Goal: Task Accomplishment & Management: Manage account settings

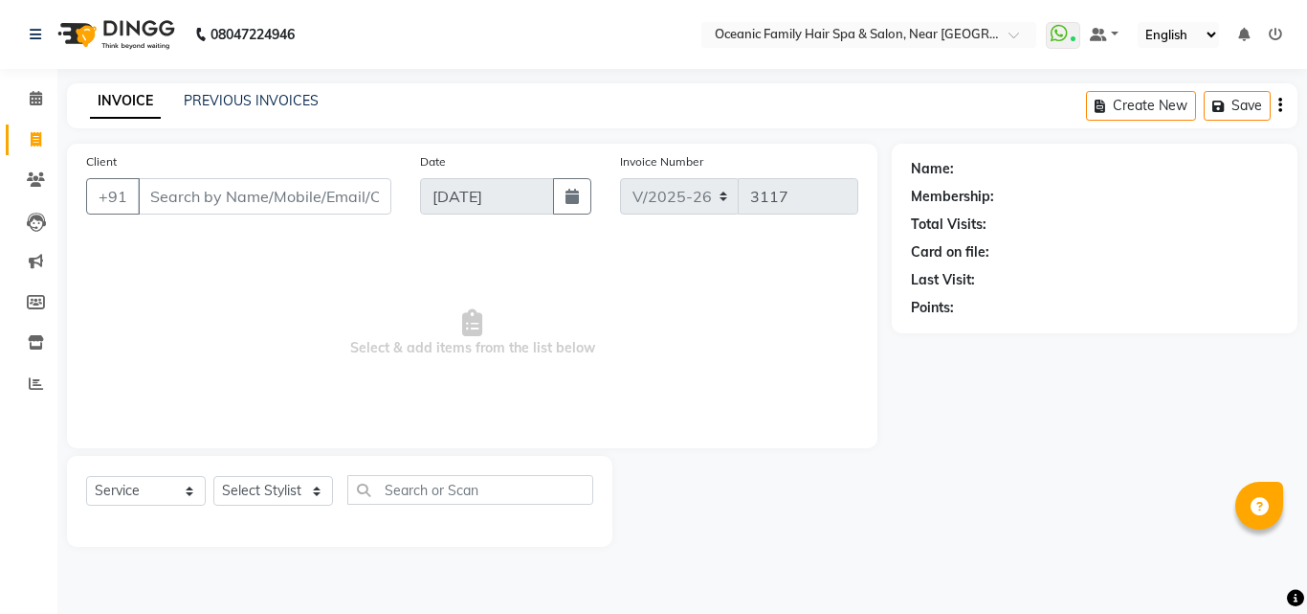
select select "4366"
select select "service"
click at [340, 191] on input "Client" at bounding box center [265, 196] width 254 height 36
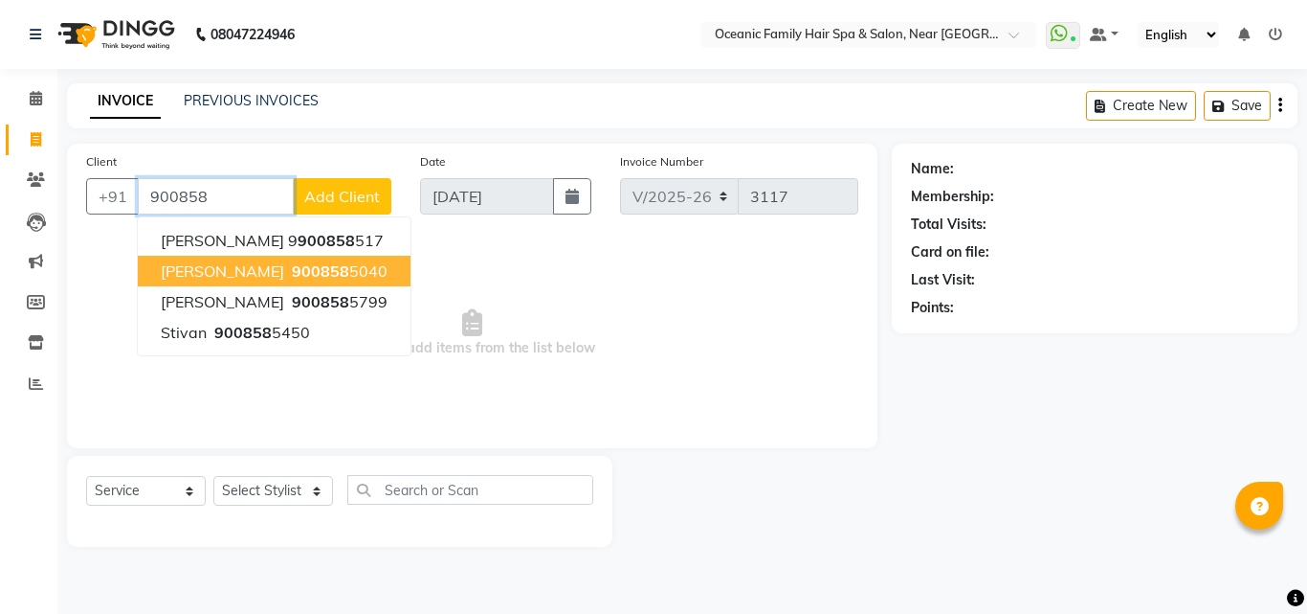
click at [302, 259] on button "[PERSON_NAME] 900858 5040" at bounding box center [274, 271] width 273 height 31
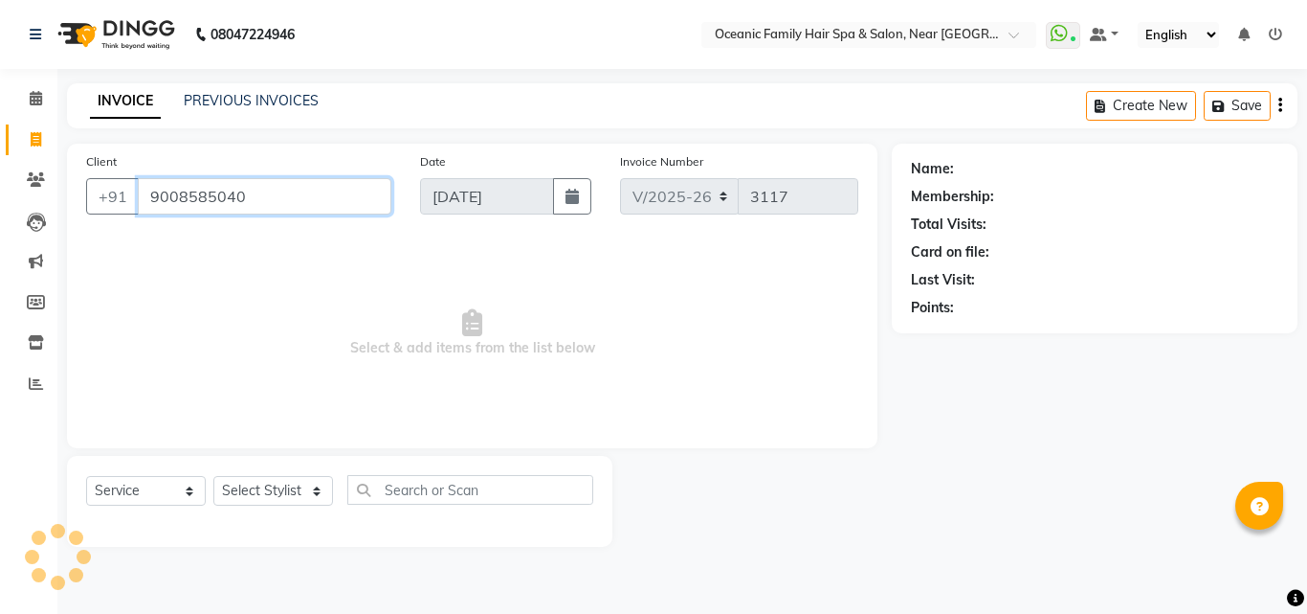
type input "9008585040"
select select "1: Object"
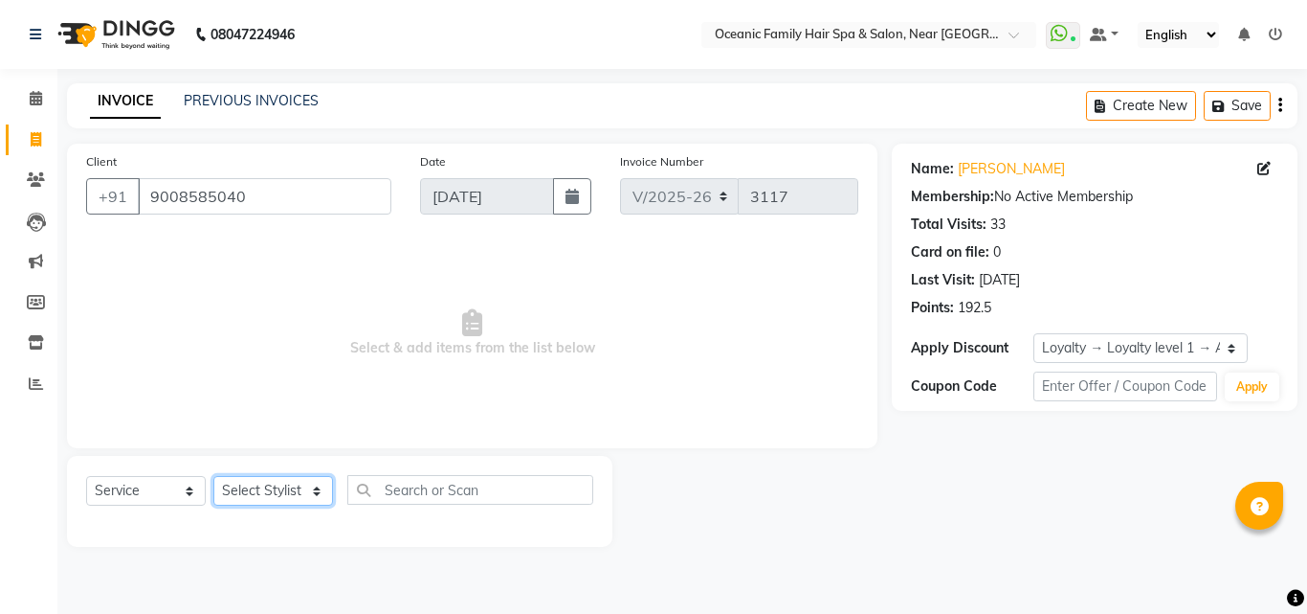
click at [312, 500] on select "Select Stylist [PERSON_NAME] [PERSON_NAME] [PERSON_NAME] Riyasat [PERSON_NAME] …" at bounding box center [273, 491] width 120 height 30
click at [444, 498] on input "text" at bounding box center [470, 490] width 246 height 30
click at [311, 487] on select "Select Stylist [PERSON_NAME] [PERSON_NAME] [PERSON_NAME] Riyasat [PERSON_NAME] …" at bounding box center [273, 491] width 120 height 30
select select "23960"
click at [213, 476] on select "Select Stylist [PERSON_NAME] [PERSON_NAME] [PERSON_NAME] Riyasat [PERSON_NAME] …" at bounding box center [273, 491] width 120 height 30
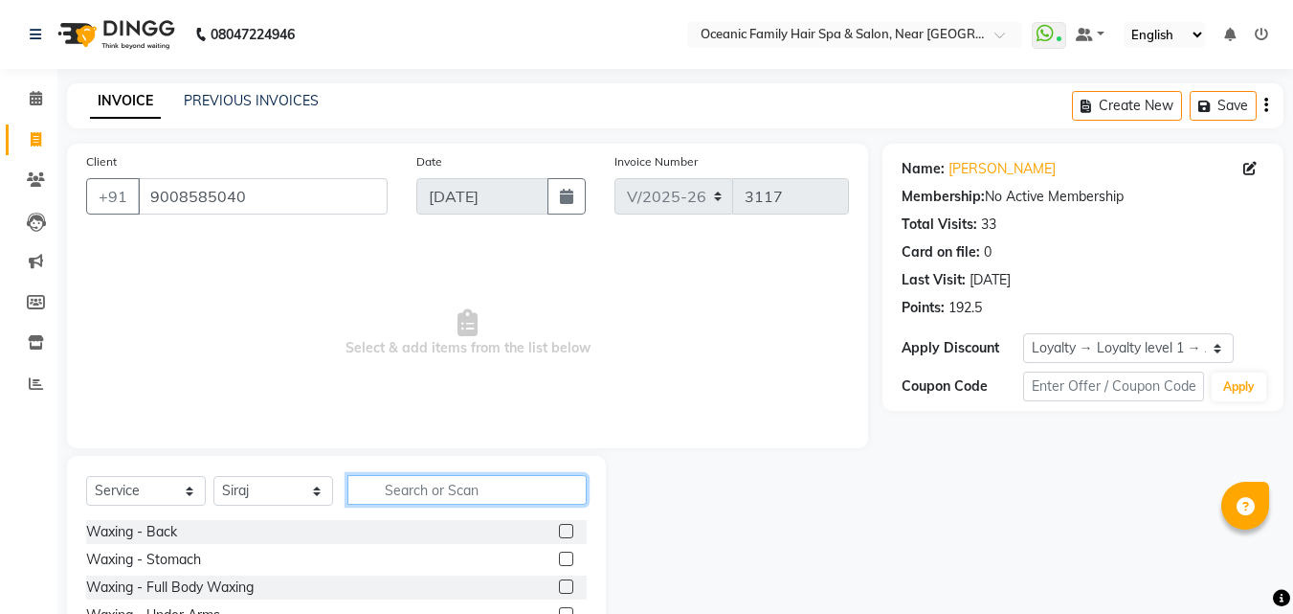
click at [406, 488] on input "text" at bounding box center [466, 490] width 239 height 30
click at [401, 495] on input "text" at bounding box center [466, 490] width 239 height 30
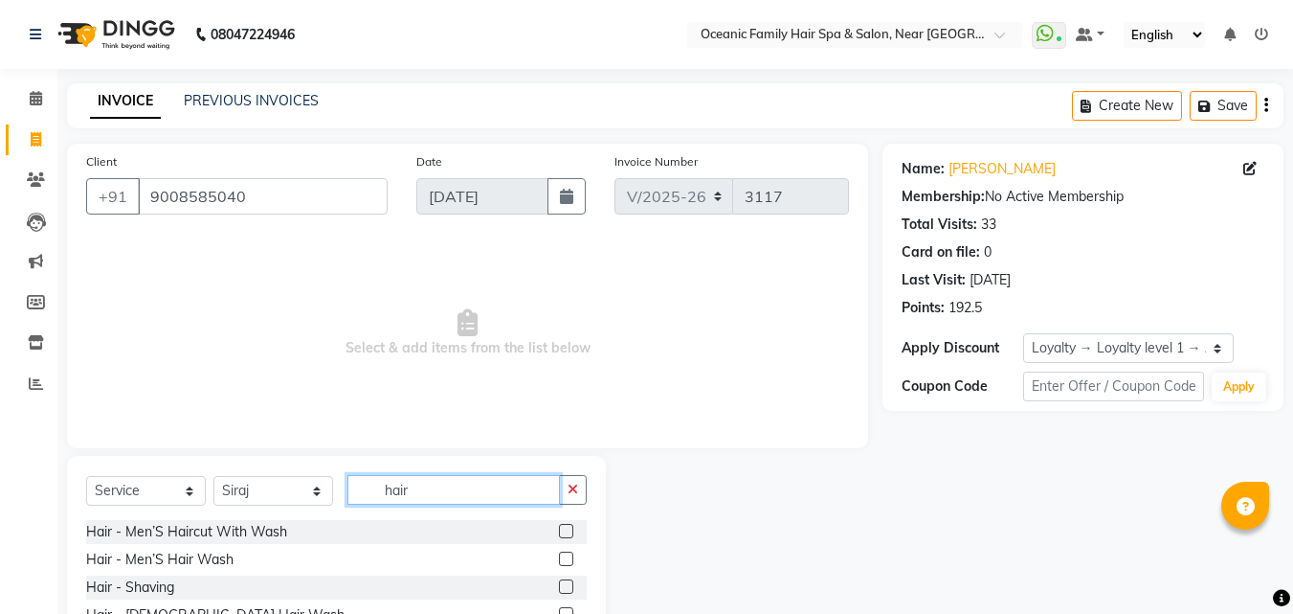
type input "hair"
click at [559, 524] on label at bounding box center [566, 531] width 14 height 14
click at [559, 525] on input "checkbox" at bounding box center [565, 531] width 12 height 12
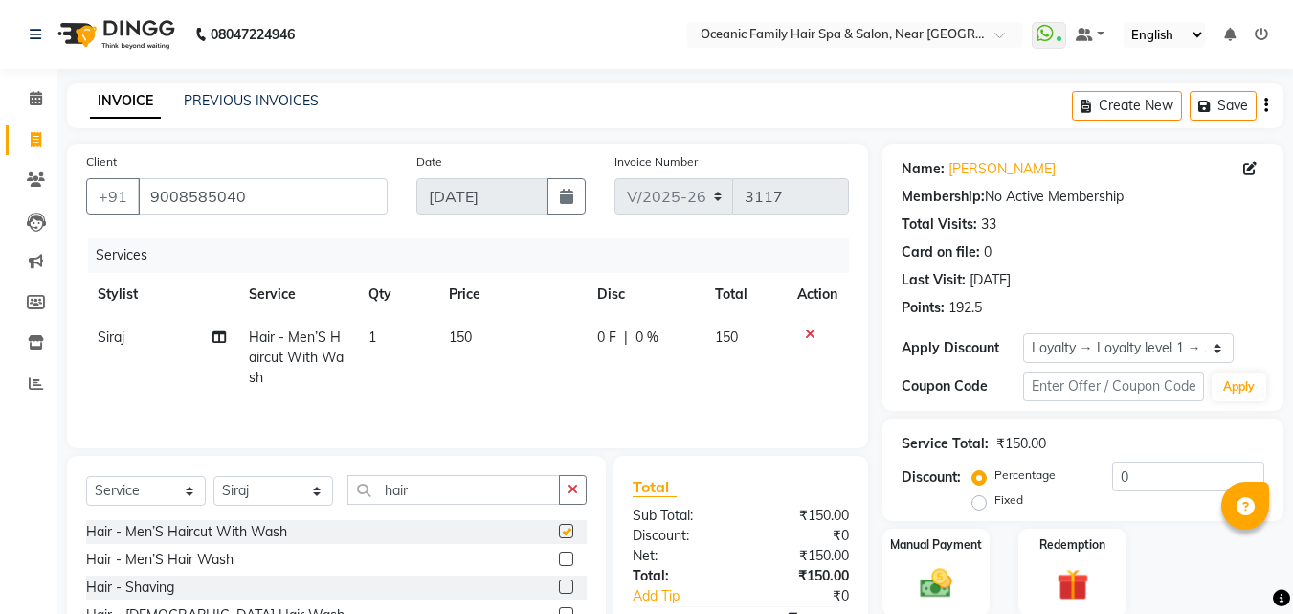
checkbox input "false"
click at [559, 584] on label at bounding box center [566, 586] width 14 height 14
click at [559, 584] on input "checkbox" at bounding box center [565, 587] width 12 height 12
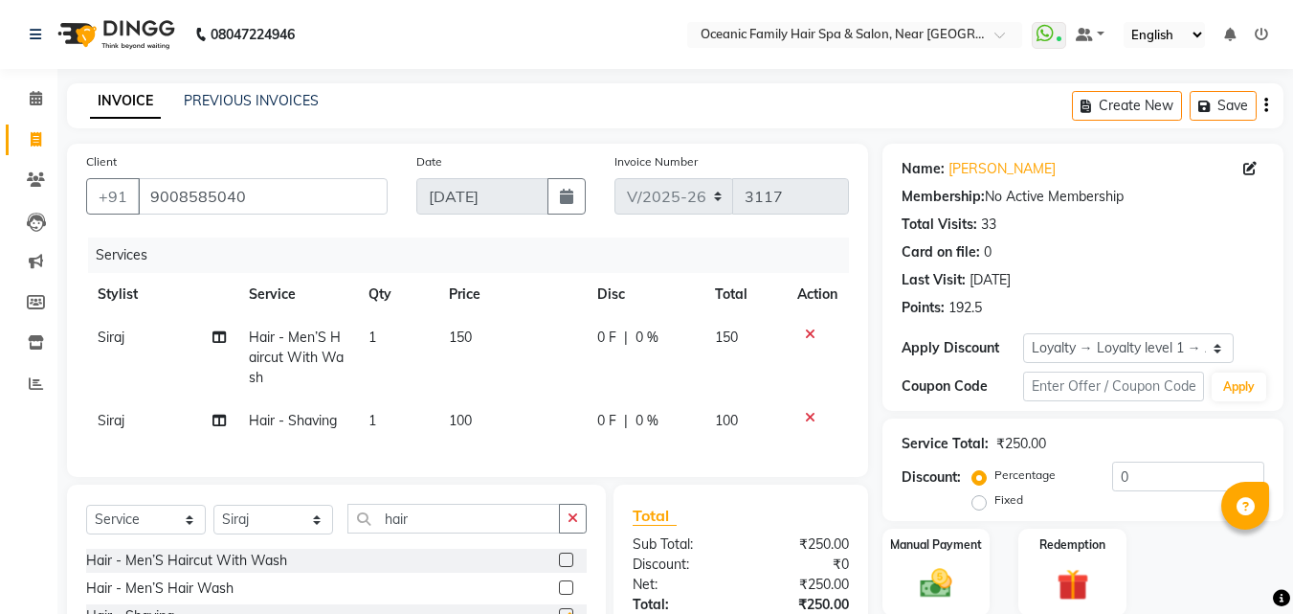
checkbox input "false"
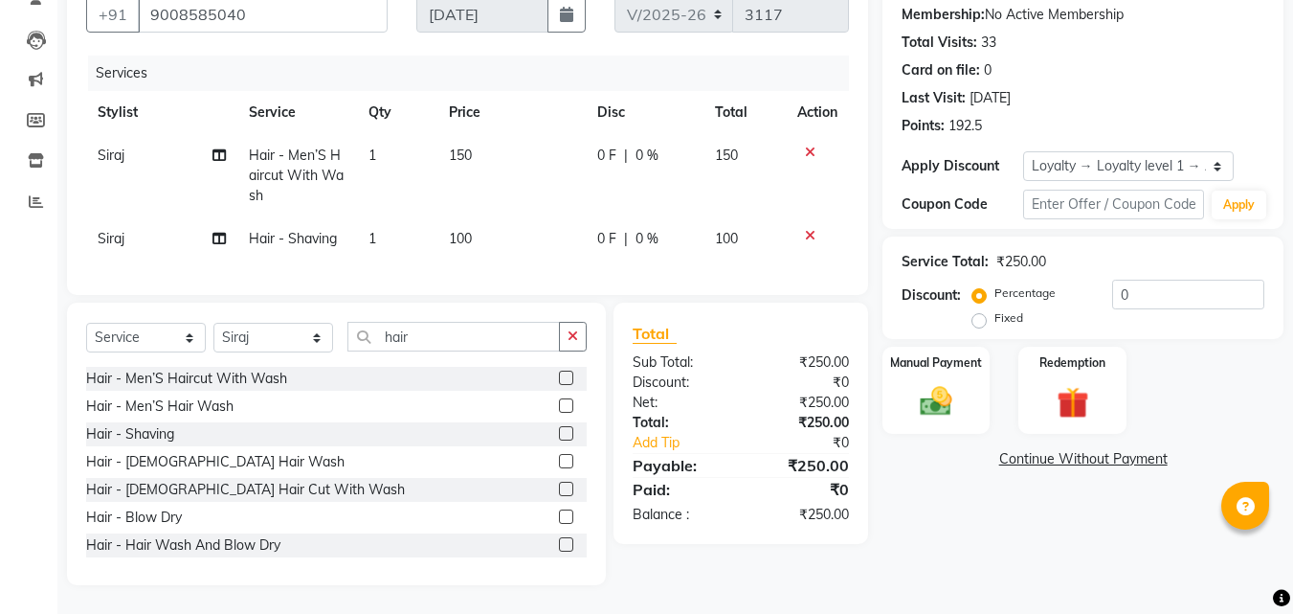
scroll to position [191, 0]
click at [954, 412] on div "Manual Payment" at bounding box center [937, 390] width 112 height 91
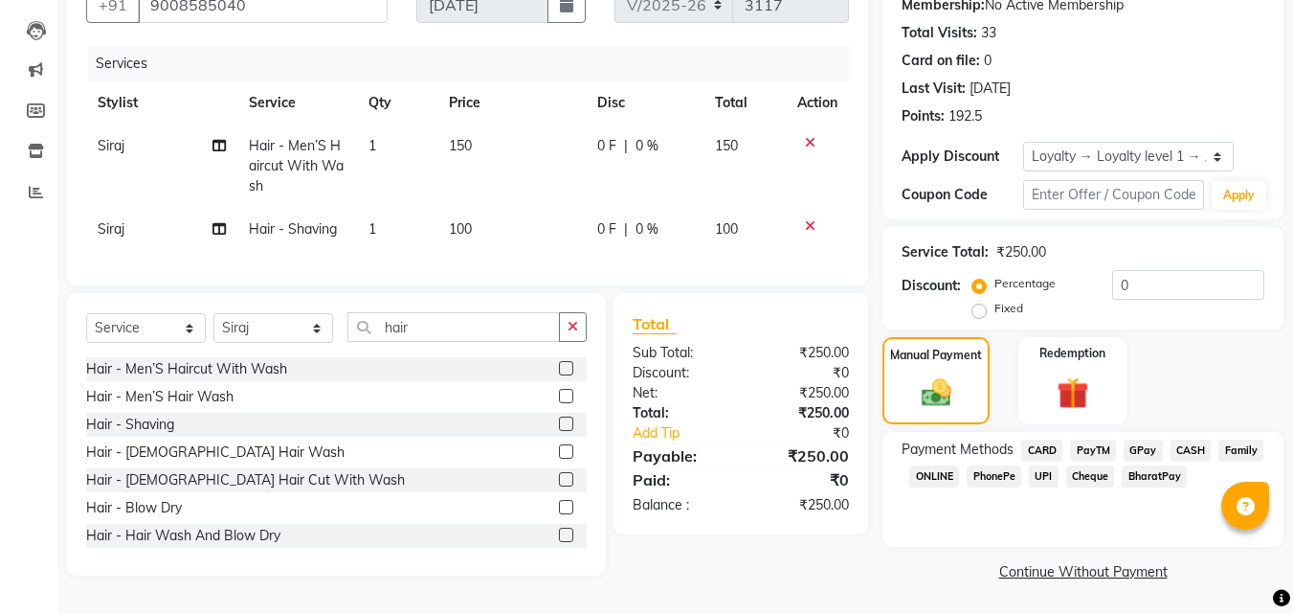
click at [1191, 452] on span "CASH" at bounding box center [1191, 450] width 41 height 22
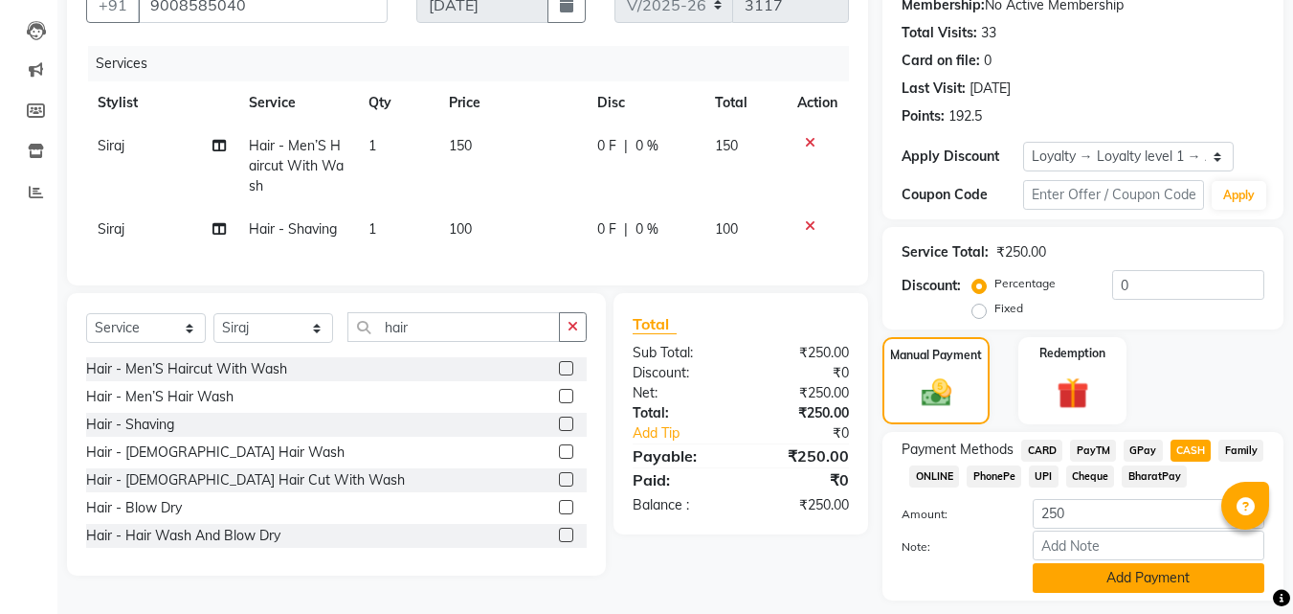
click at [1204, 563] on button "Add Payment" at bounding box center [1149, 578] width 232 height 30
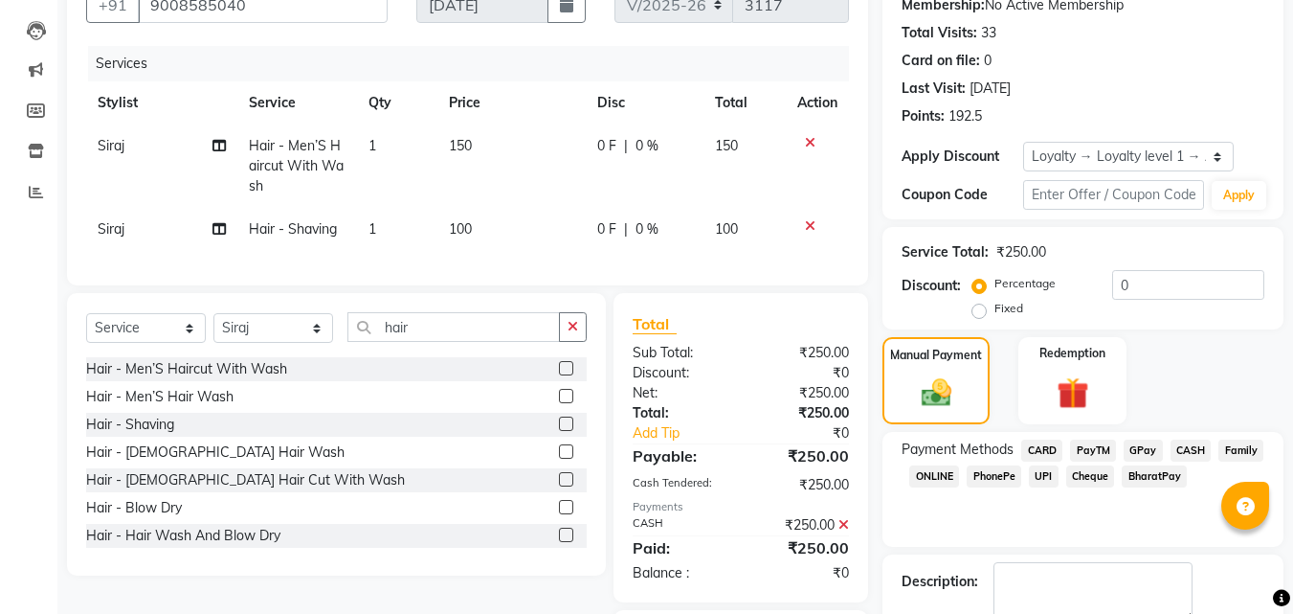
click at [1193, 563] on textarea at bounding box center [1093, 591] width 199 height 59
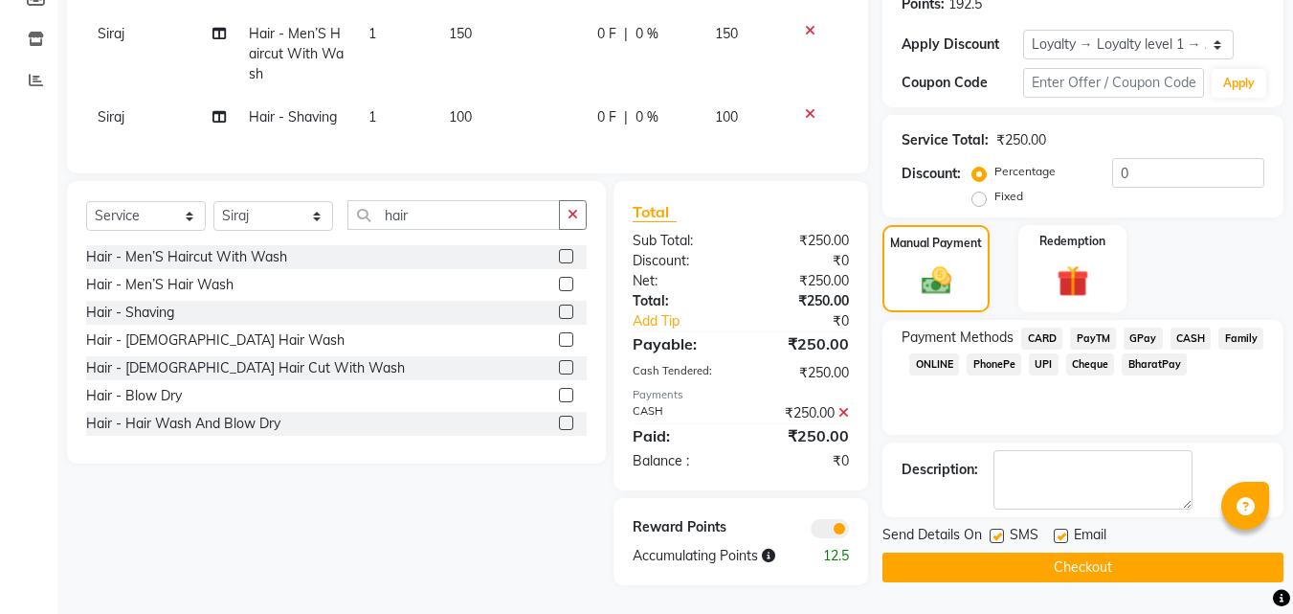
scroll to position [318, 0]
click at [1131, 552] on button "Checkout" at bounding box center [1083, 567] width 401 height 30
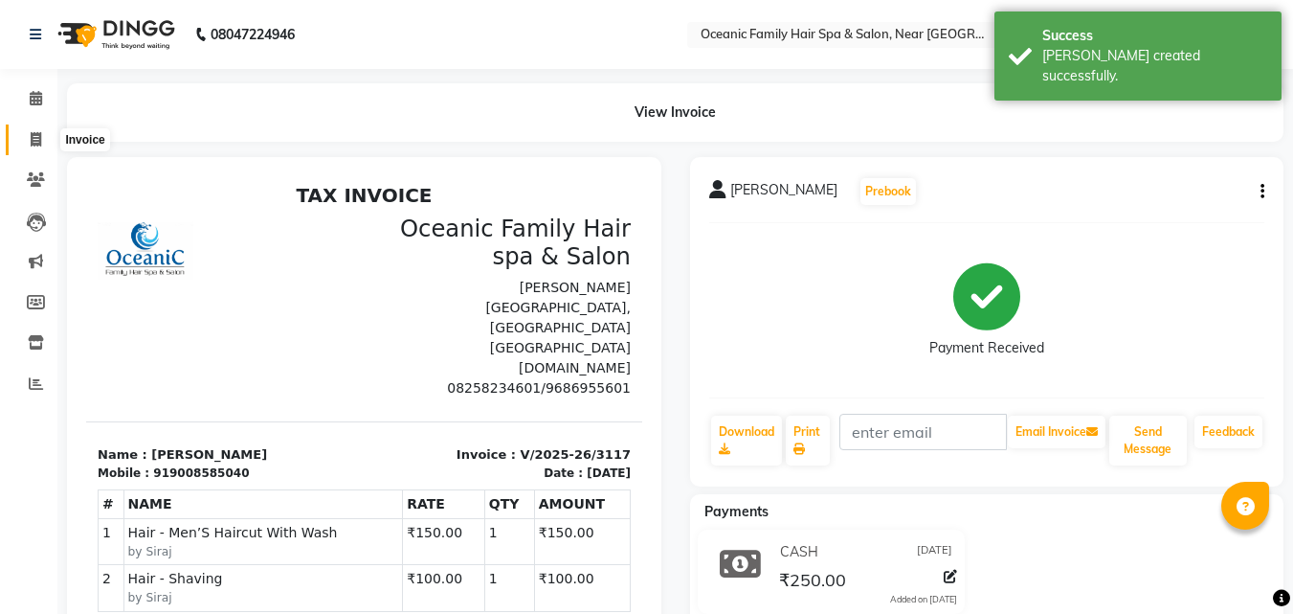
click at [39, 143] on icon at bounding box center [36, 139] width 11 height 14
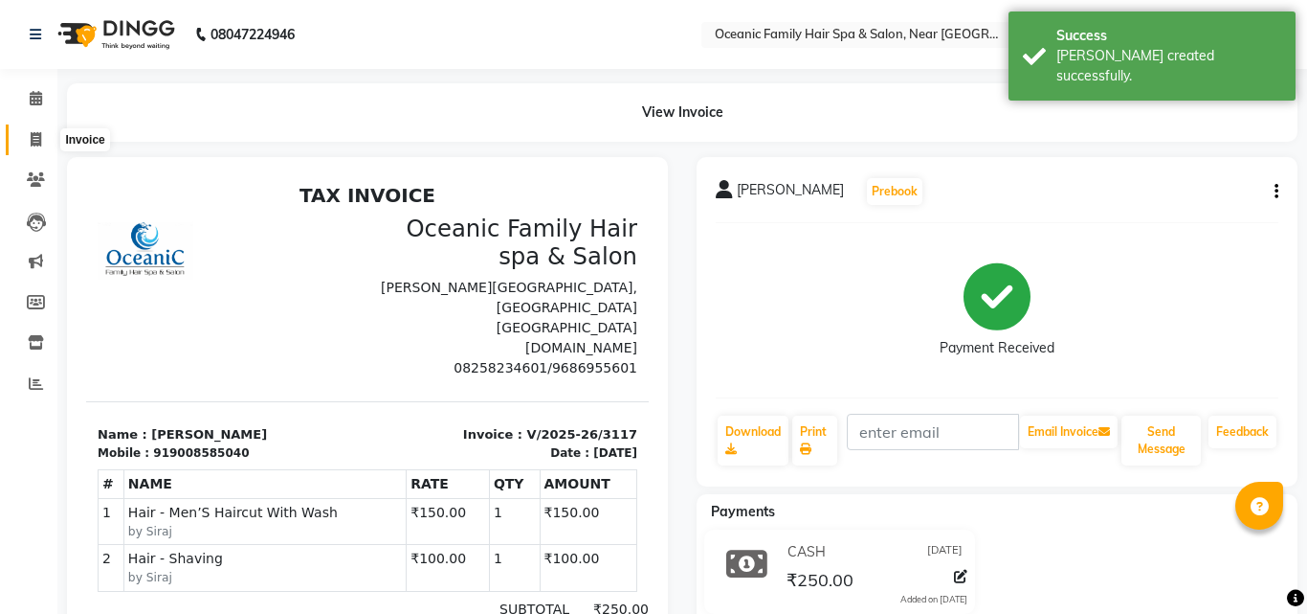
select select "4366"
select select "service"
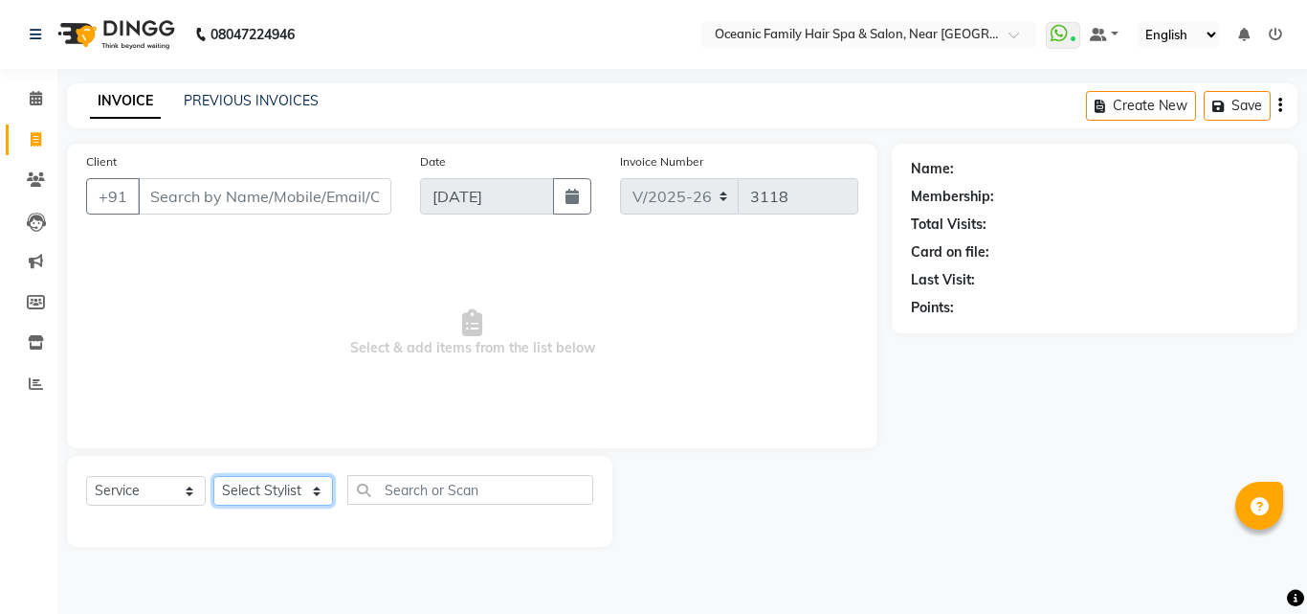
click at [312, 492] on select "Select Stylist [PERSON_NAME] [PERSON_NAME] [PERSON_NAME] Riyasat [PERSON_NAME] …" at bounding box center [273, 491] width 120 height 30
select select "89184"
click at [213, 476] on select "Select Stylist [PERSON_NAME] [PERSON_NAME] [PERSON_NAME] Riyasat [PERSON_NAME] …" at bounding box center [273, 491] width 120 height 30
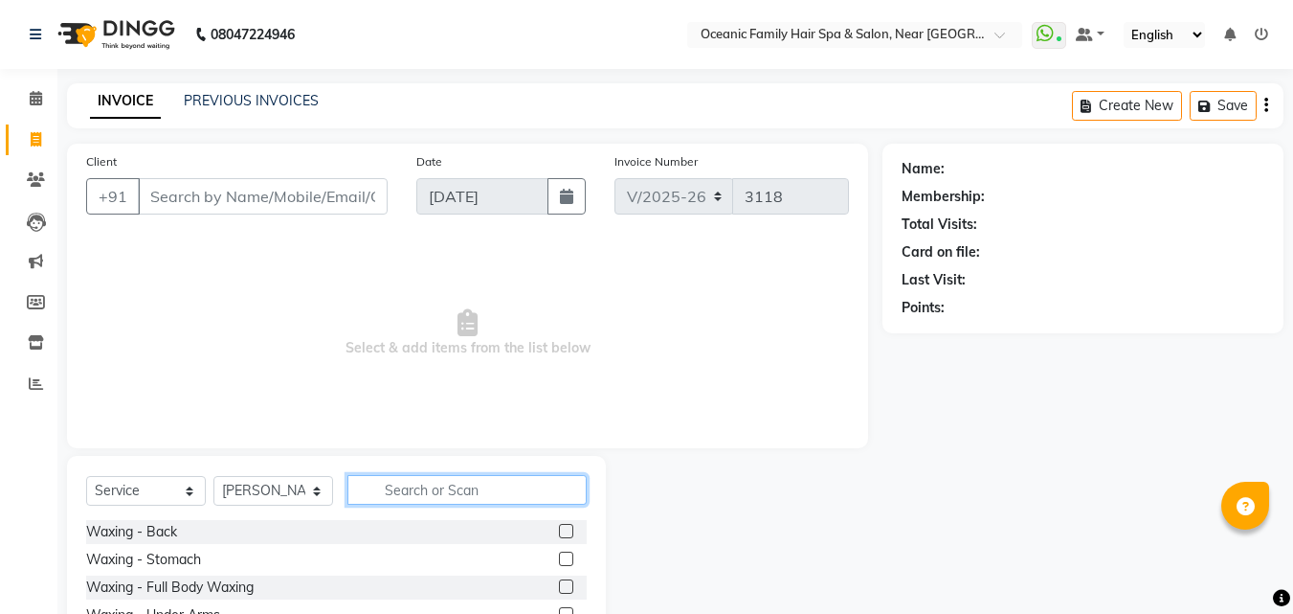
click at [446, 496] on input "text" at bounding box center [466, 490] width 239 height 30
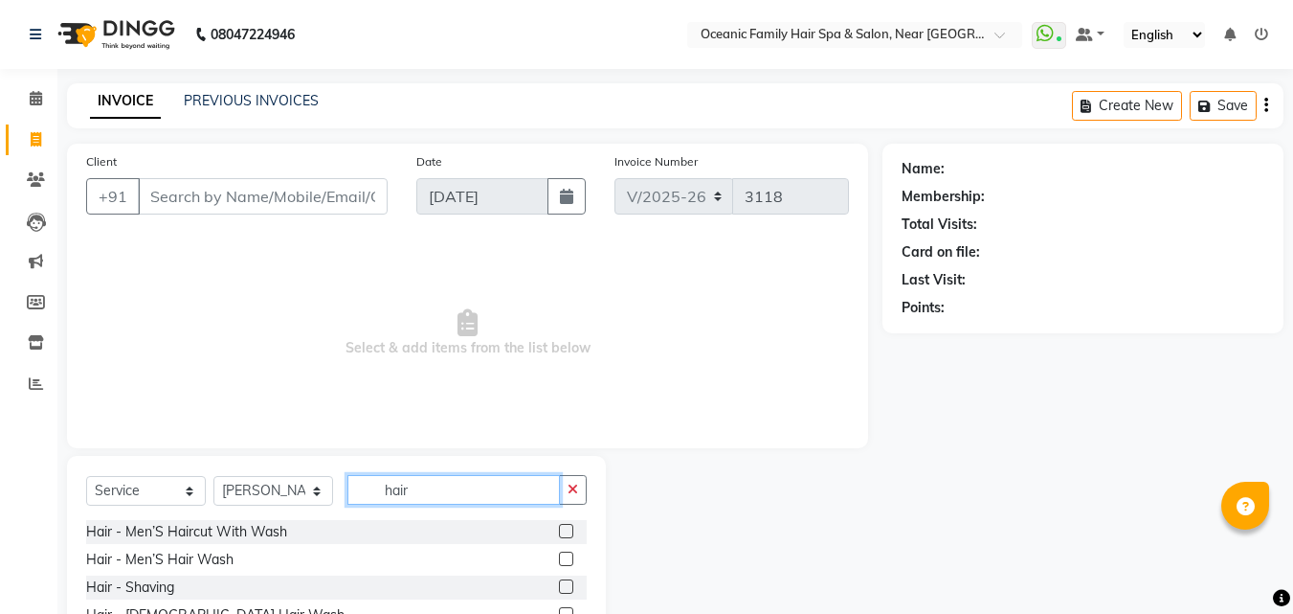
type input "hair"
click at [559, 527] on label at bounding box center [566, 531] width 14 height 14
click at [559, 527] on input "checkbox" at bounding box center [565, 531] width 12 height 12
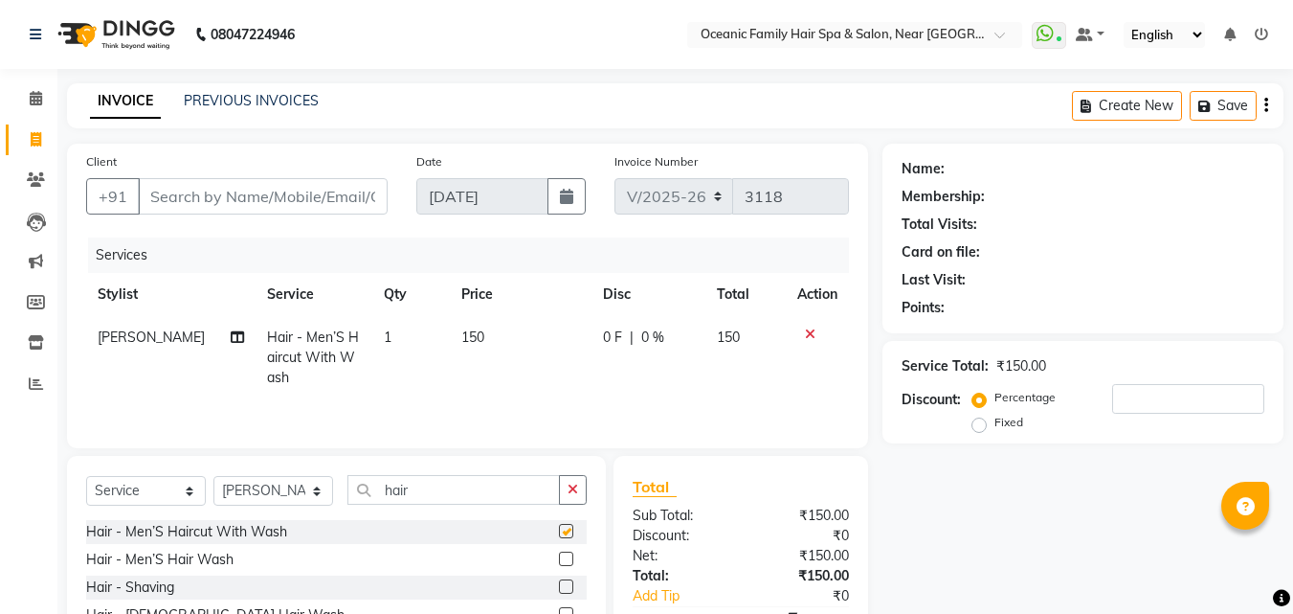
checkbox input "false"
click at [274, 191] on input "Client" at bounding box center [263, 196] width 250 height 36
click at [314, 495] on select "Select Stylist [PERSON_NAME] [PERSON_NAME] [PERSON_NAME] Riyasat [PERSON_NAME] …" at bounding box center [273, 491] width 120 height 30
click at [529, 45] on nav "08047224946 Select Location × Oceanic Family Hair Spa & Salon, Near [GEOGRAPHIC…" at bounding box center [646, 34] width 1293 height 69
click at [273, 202] on input "Client" at bounding box center [263, 196] width 250 height 36
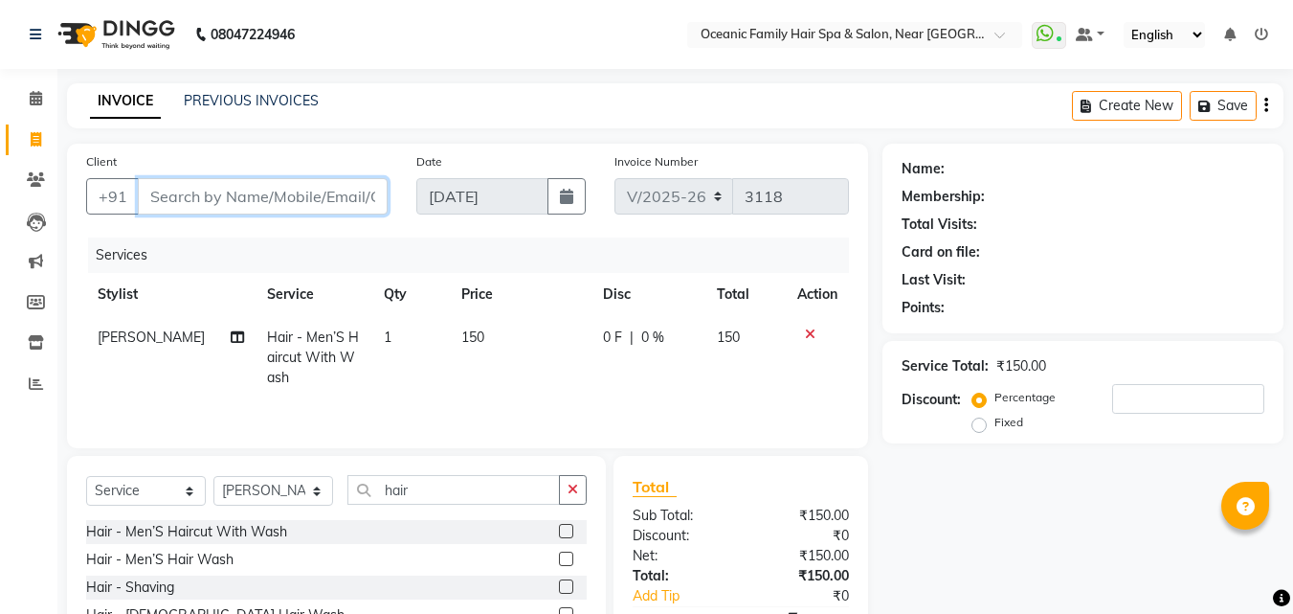
type input "7"
type input "0"
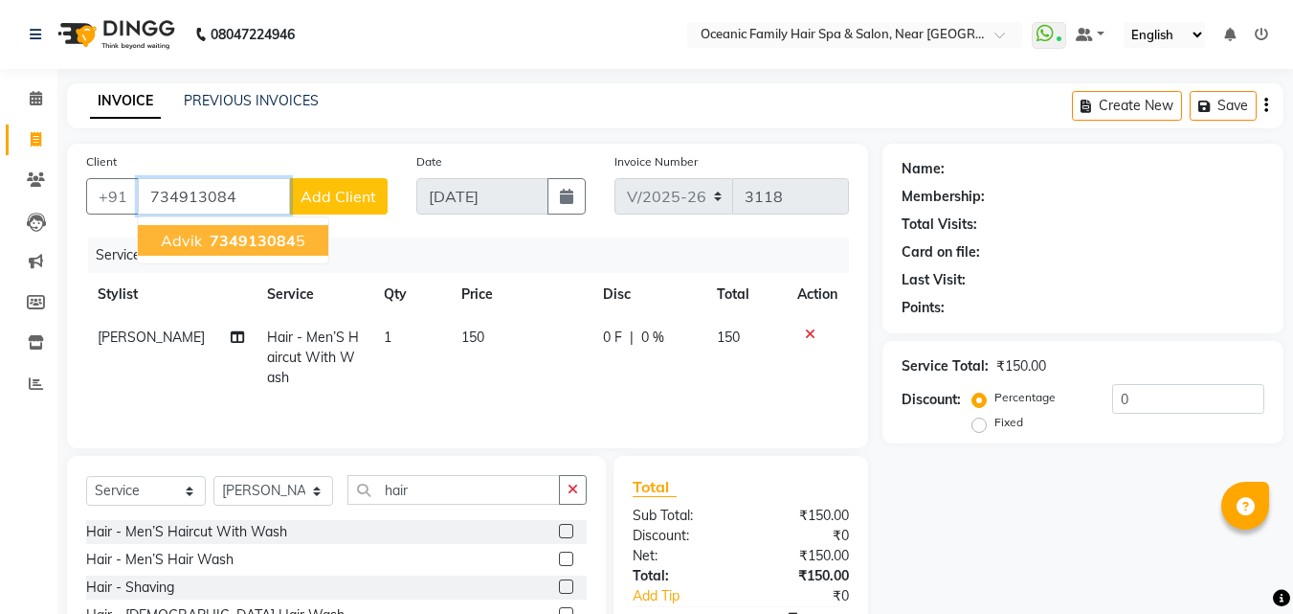
click at [266, 248] on span "734913084" at bounding box center [253, 240] width 86 height 19
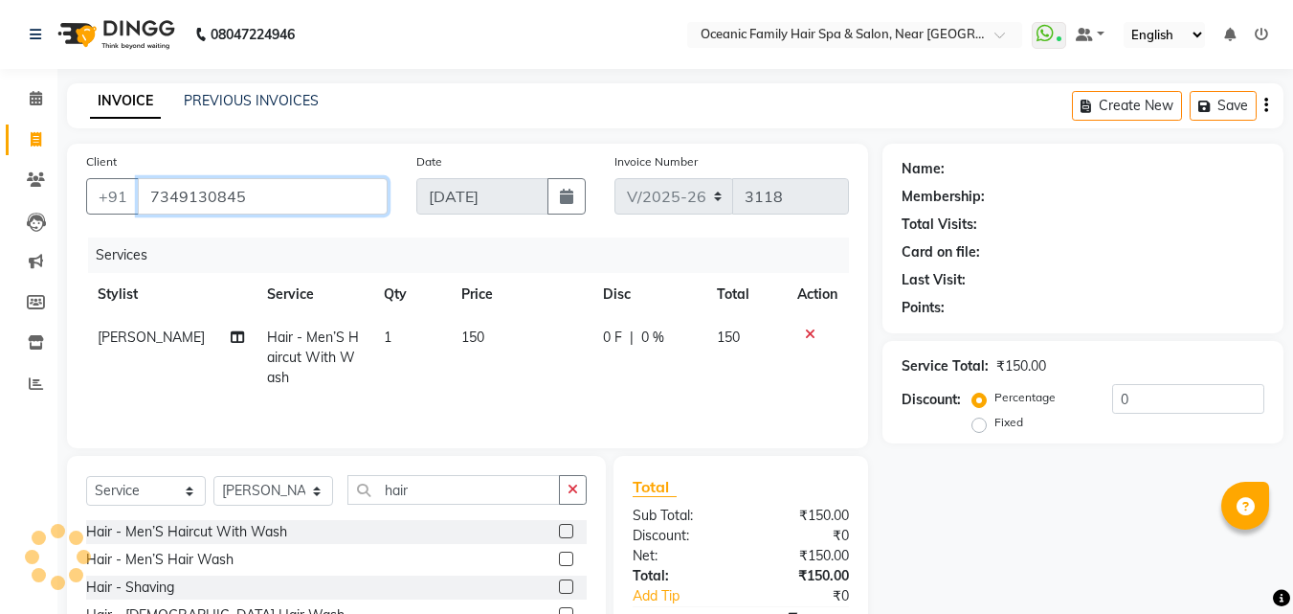
type input "7349130845"
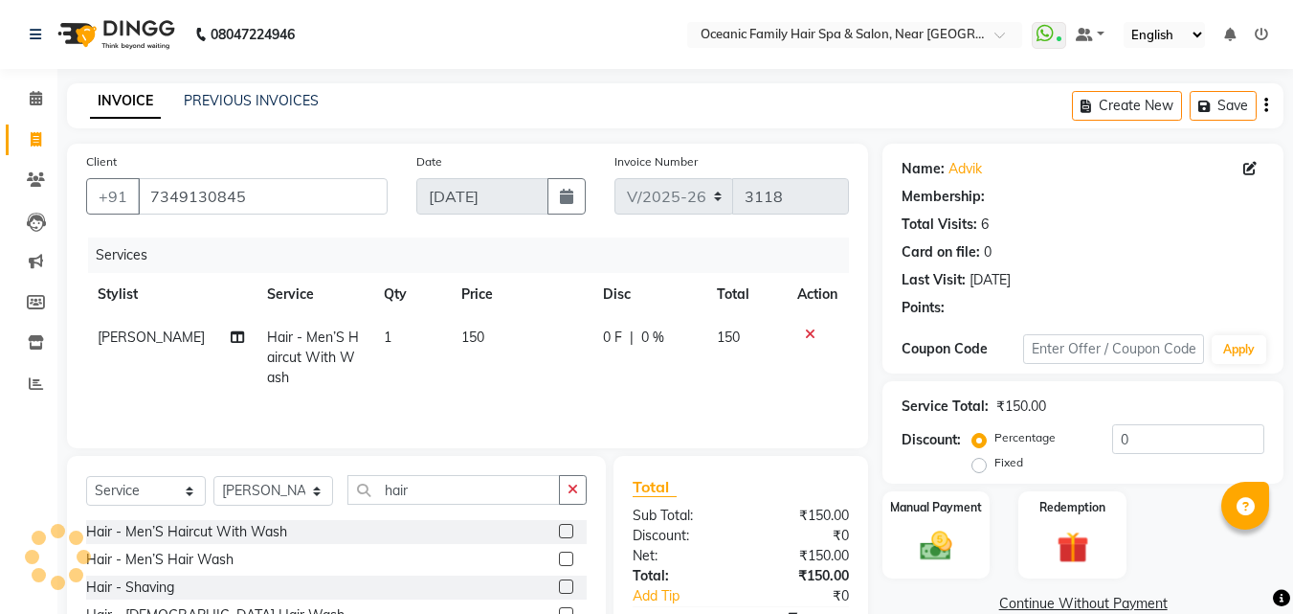
select select "1: Object"
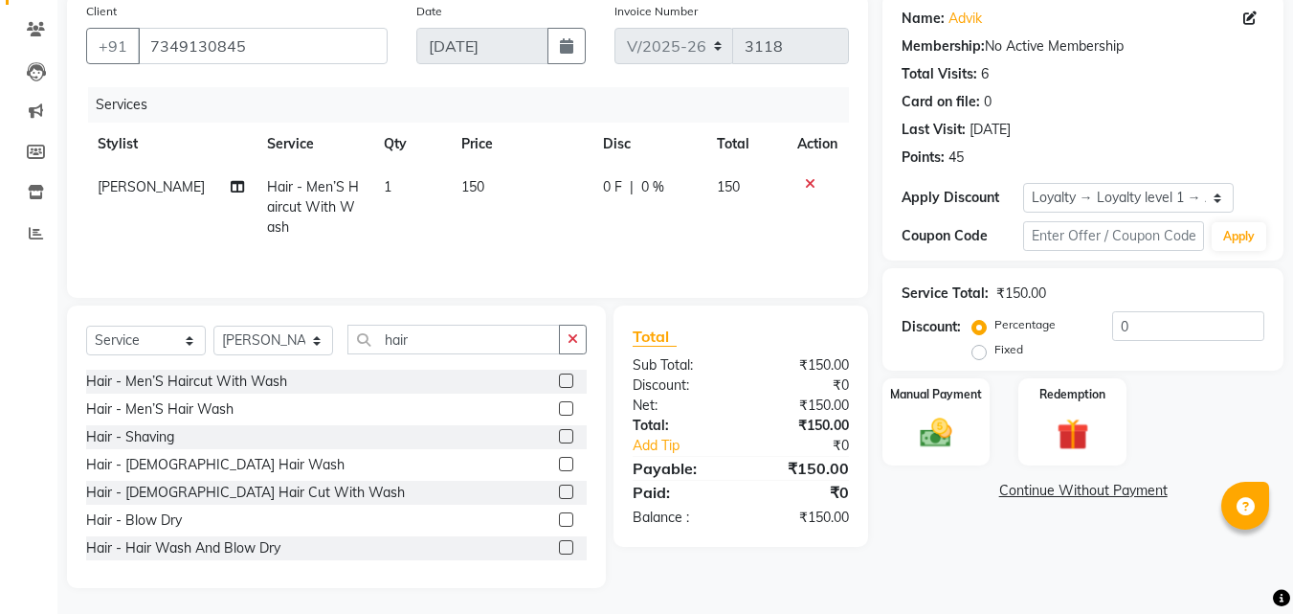
scroll to position [153, 0]
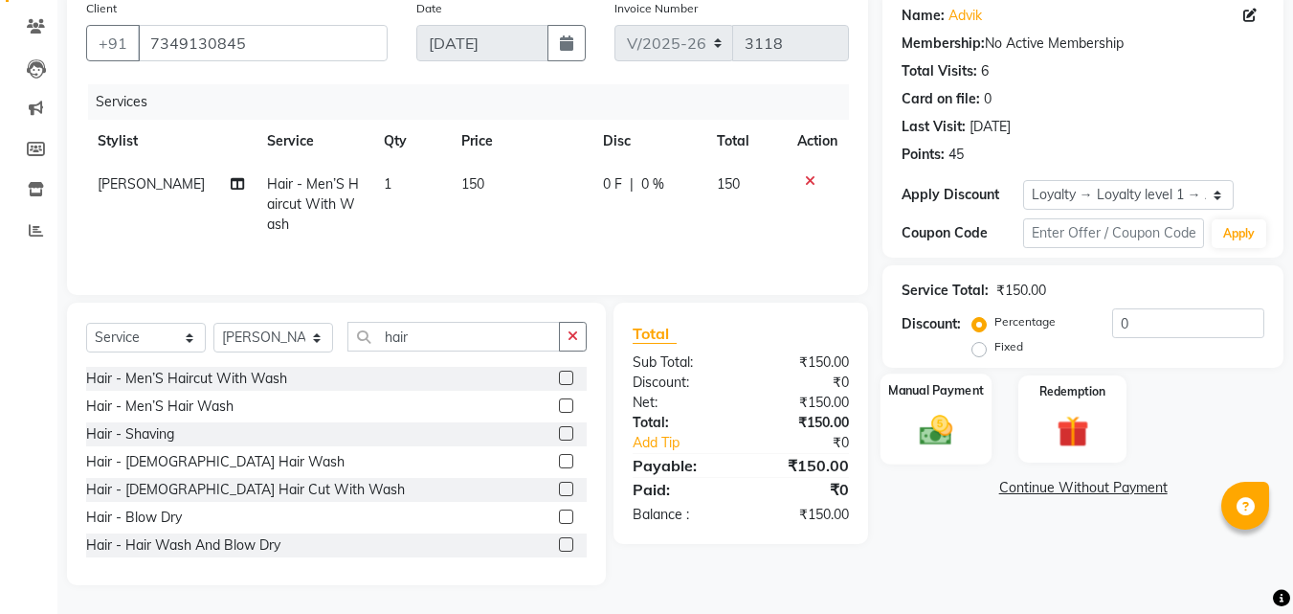
click at [945, 415] on img at bounding box center [936, 430] width 54 height 38
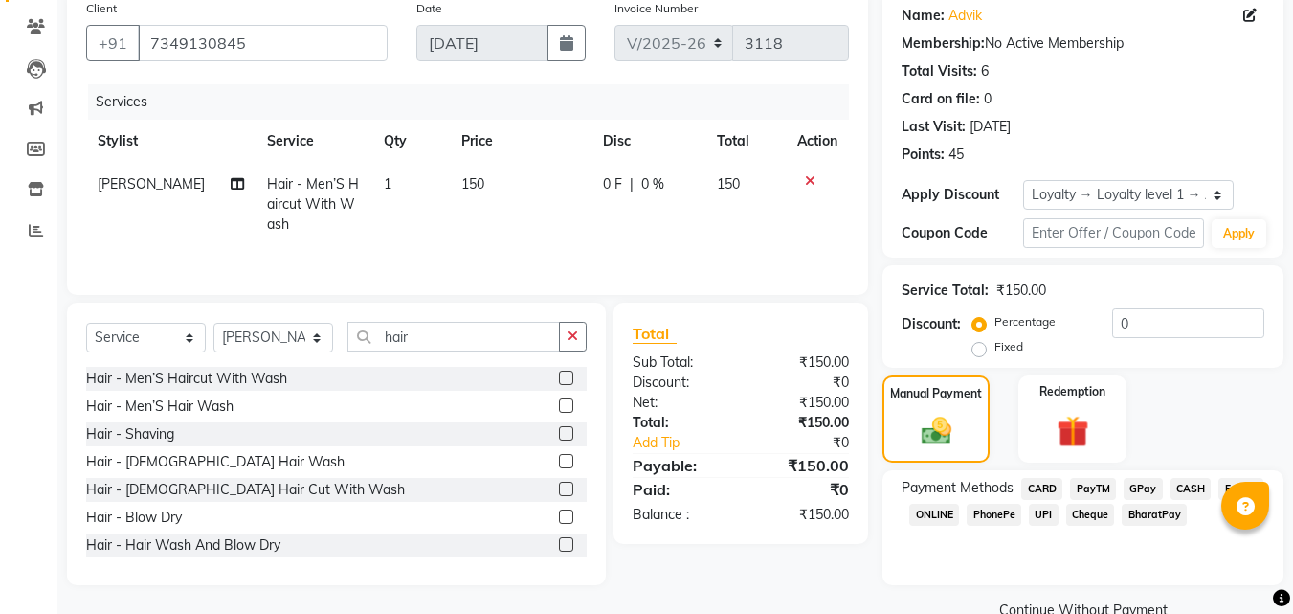
click at [1084, 486] on span "PayTM" at bounding box center [1093, 489] width 46 height 22
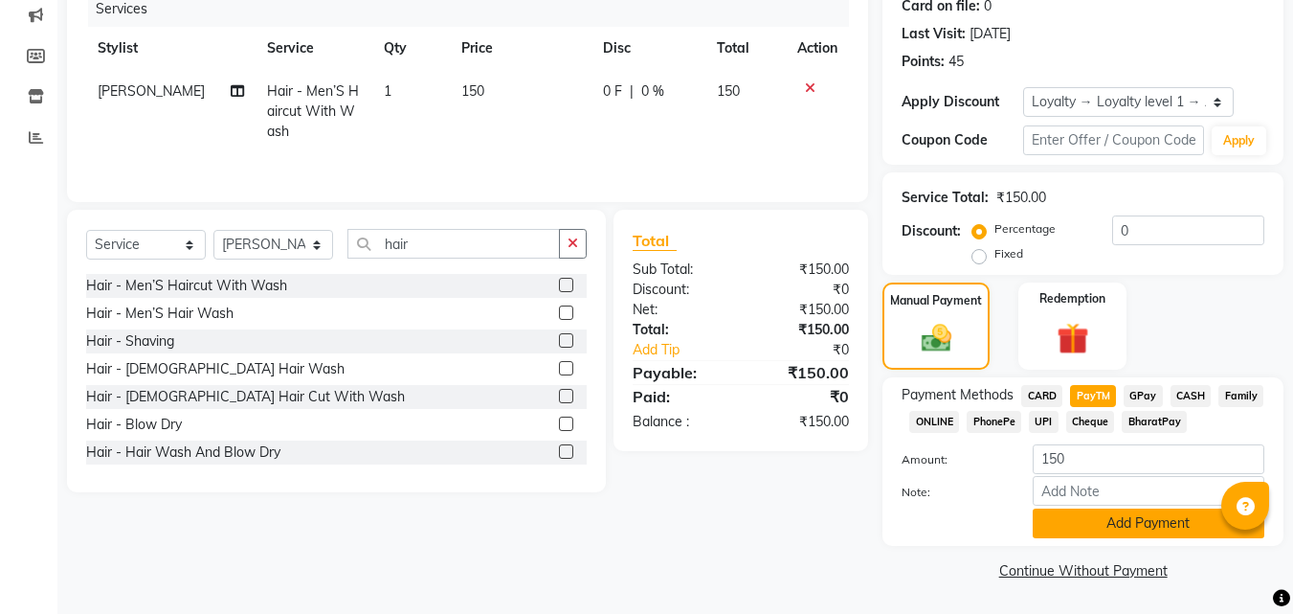
click at [1125, 522] on button "Add Payment" at bounding box center [1149, 523] width 232 height 30
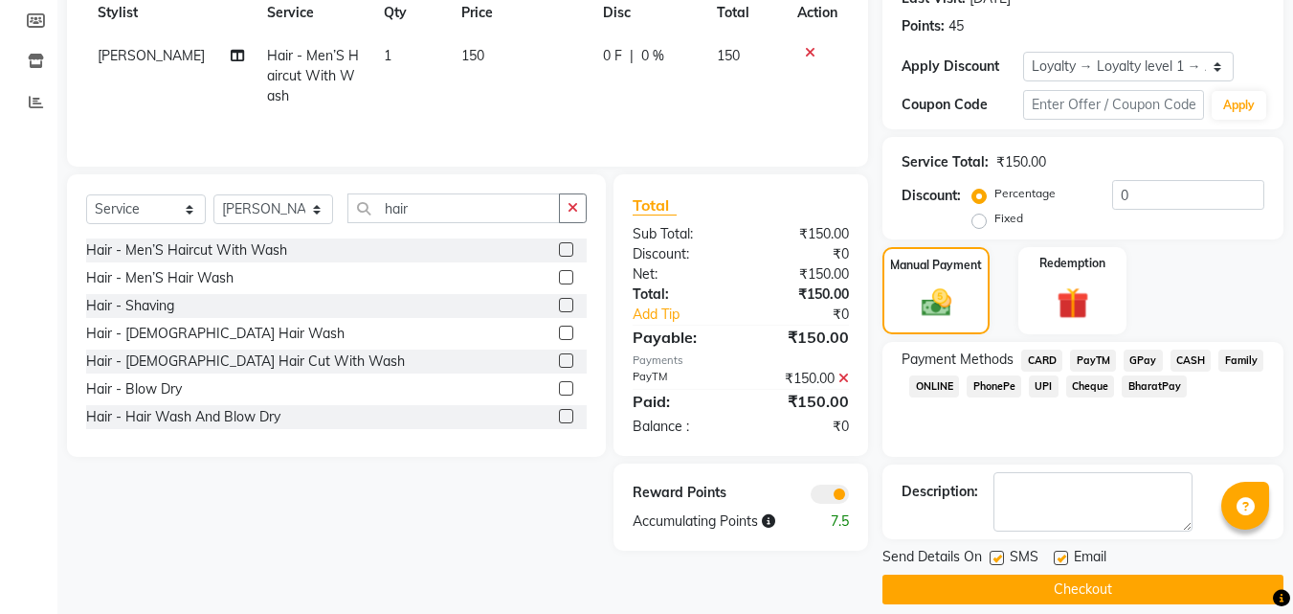
scroll to position [301, 0]
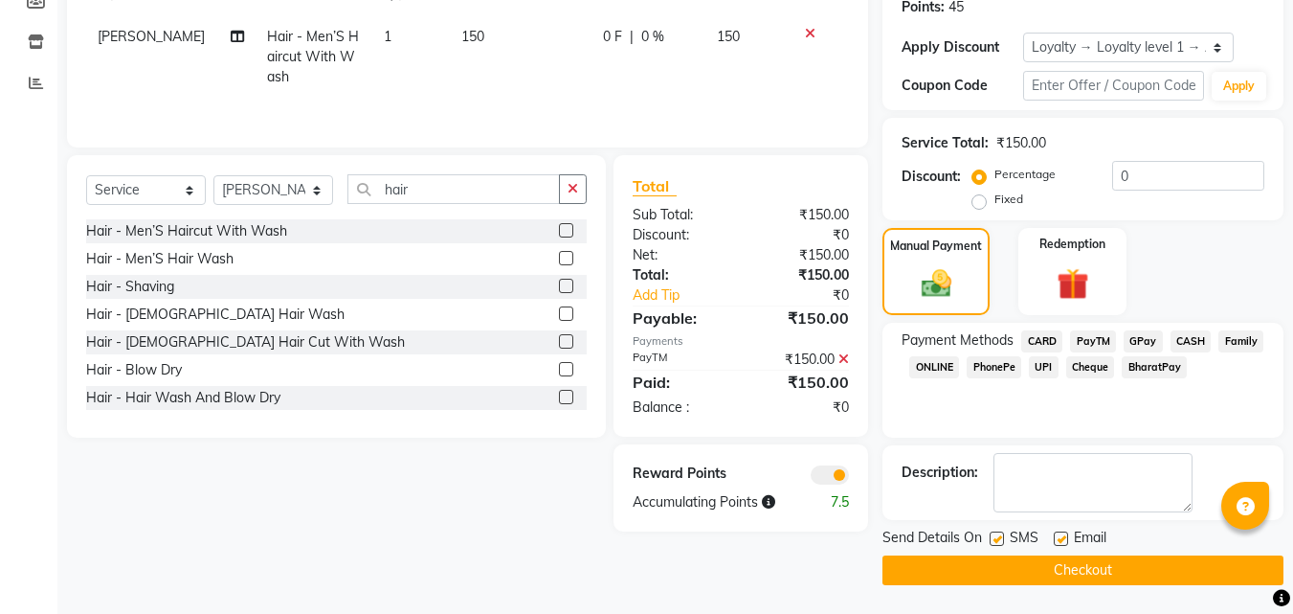
click at [1130, 570] on button "Checkout" at bounding box center [1083, 570] width 401 height 30
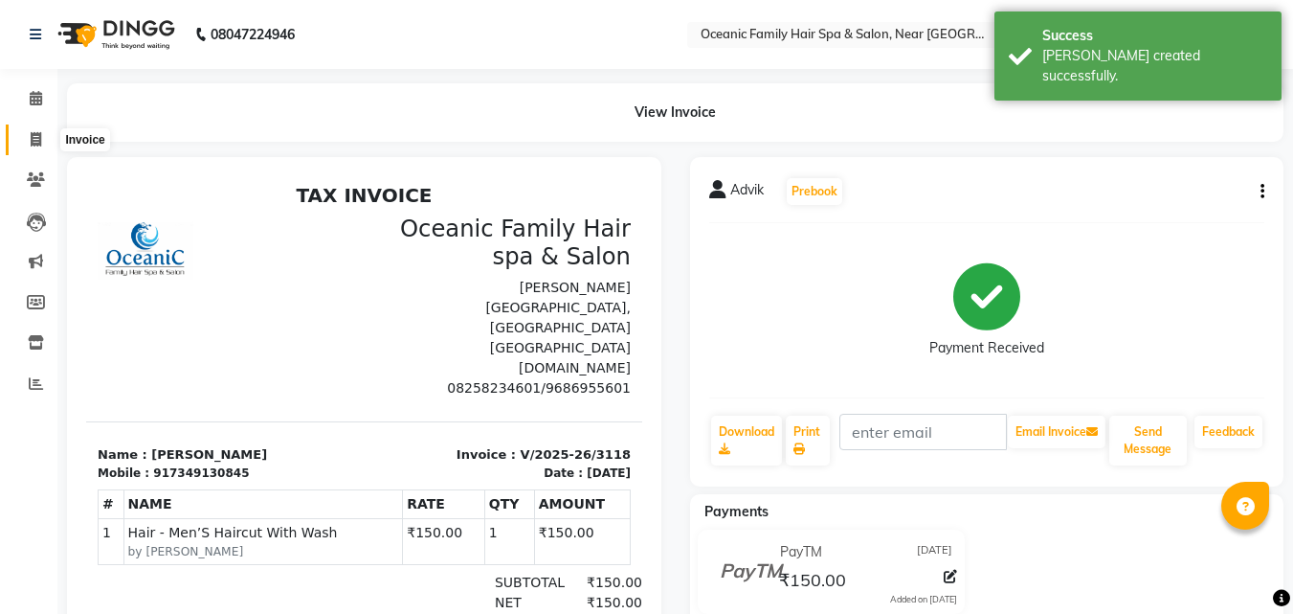
click at [31, 138] on icon at bounding box center [36, 139] width 11 height 14
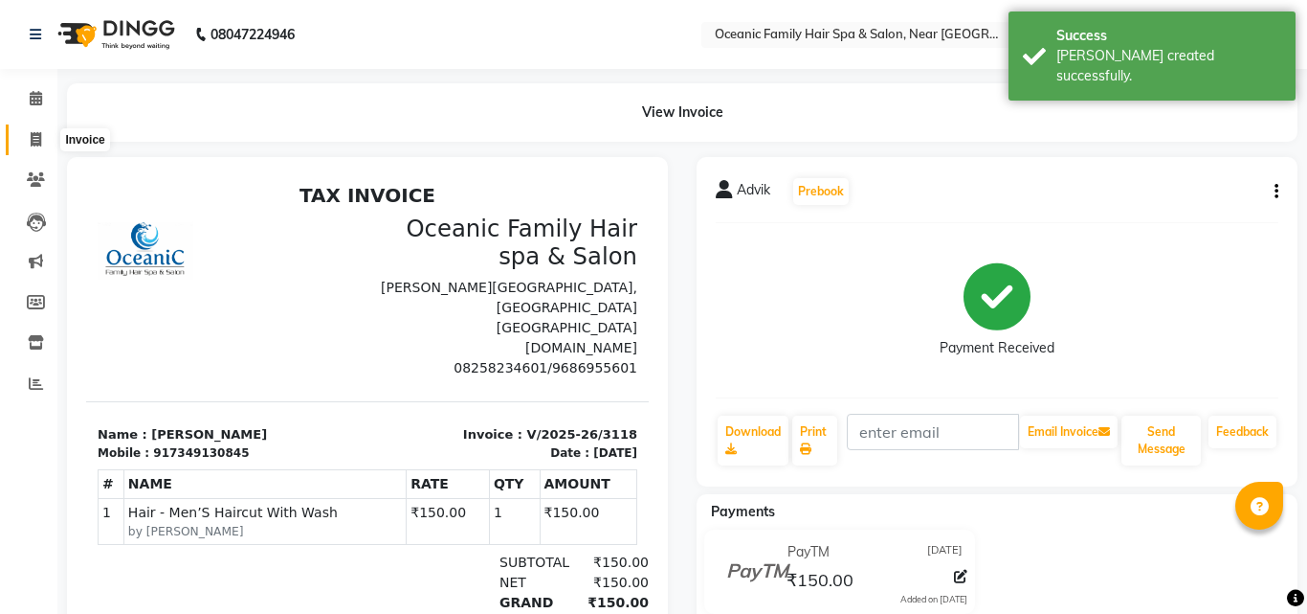
select select "4366"
select select "service"
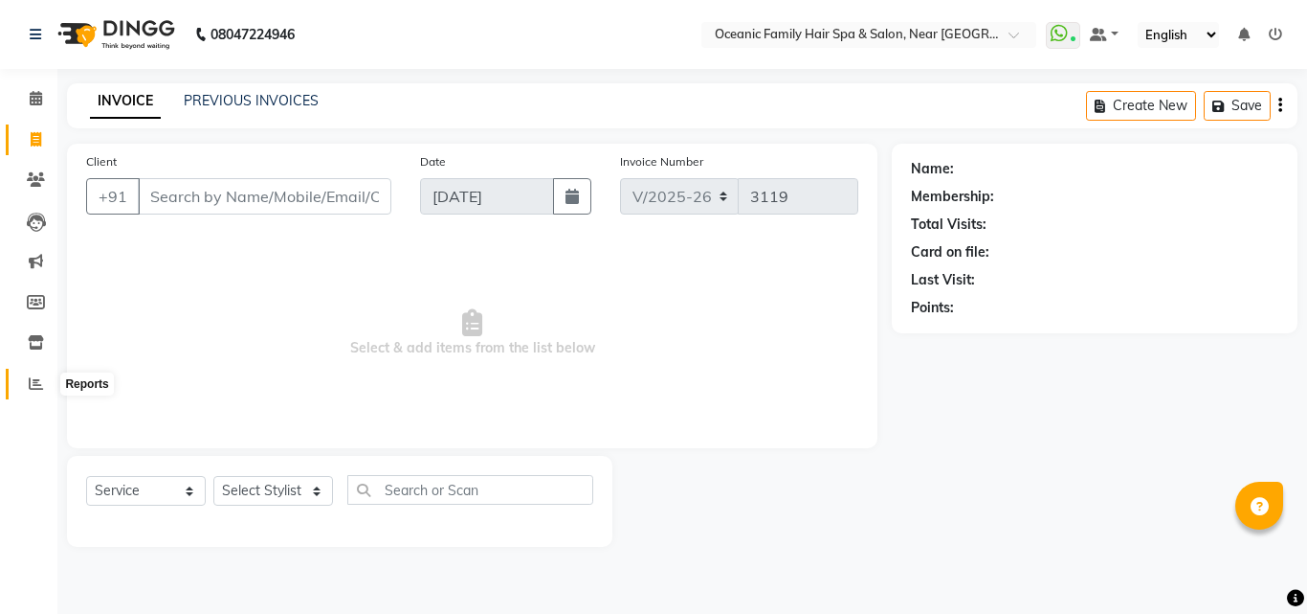
click at [37, 382] on icon at bounding box center [36, 383] width 14 height 14
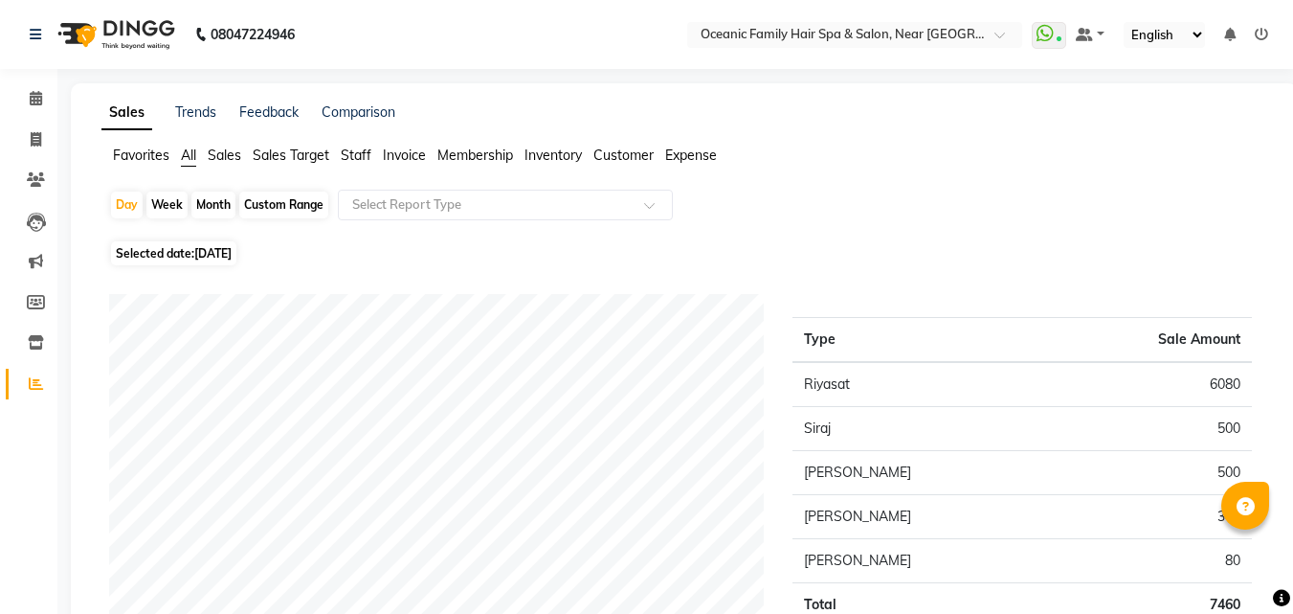
click at [704, 156] on span "Expense" at bounding box center [691, 154] width 52 height 17
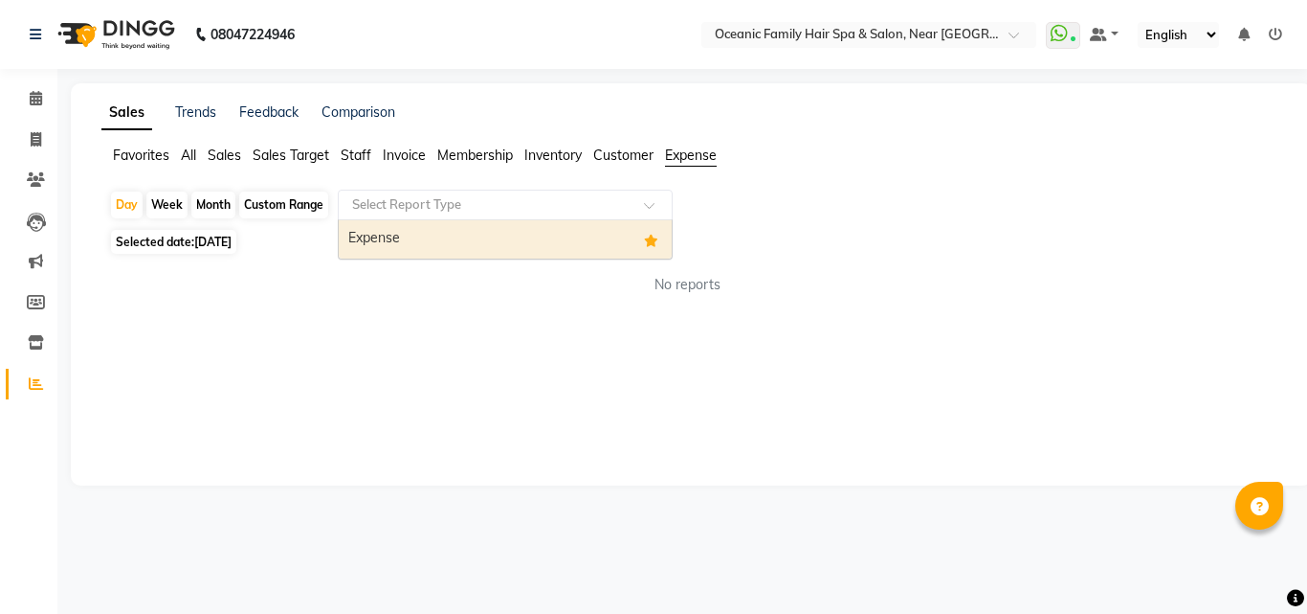
click at [660, 211] on span at bounding box center [656, 210] width 24 height 19
click at [628, 235] on div "Expense" at bounding box center [505, 239] width 333 height 38
select select "csv"
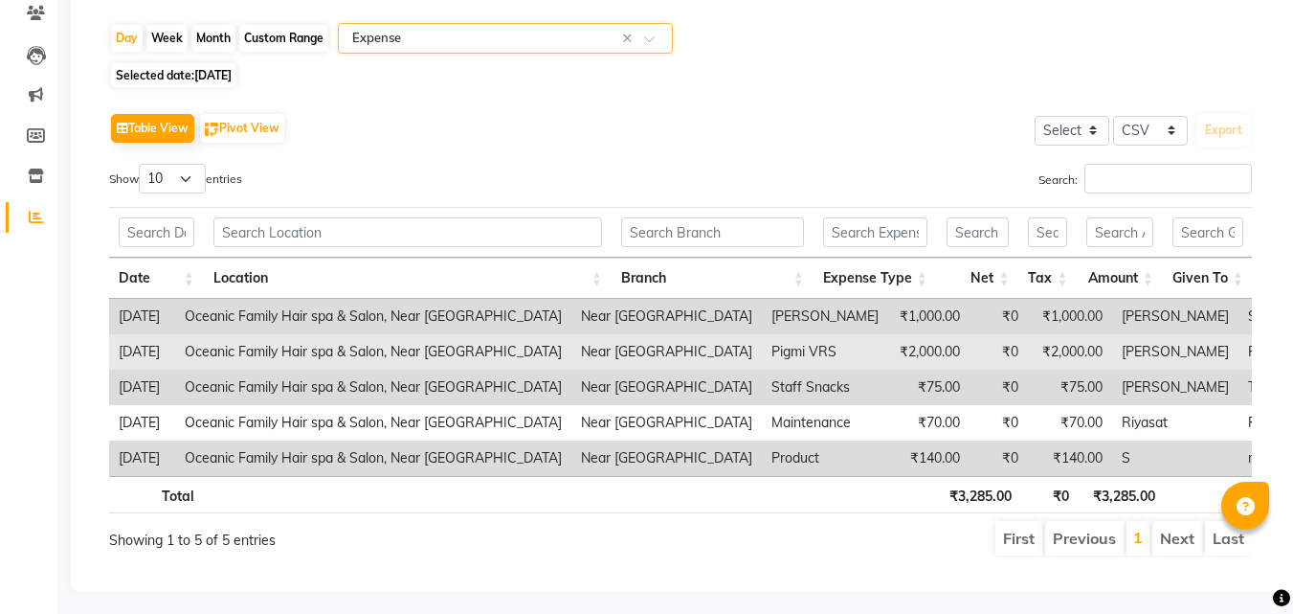
scroll to position [202, 0]
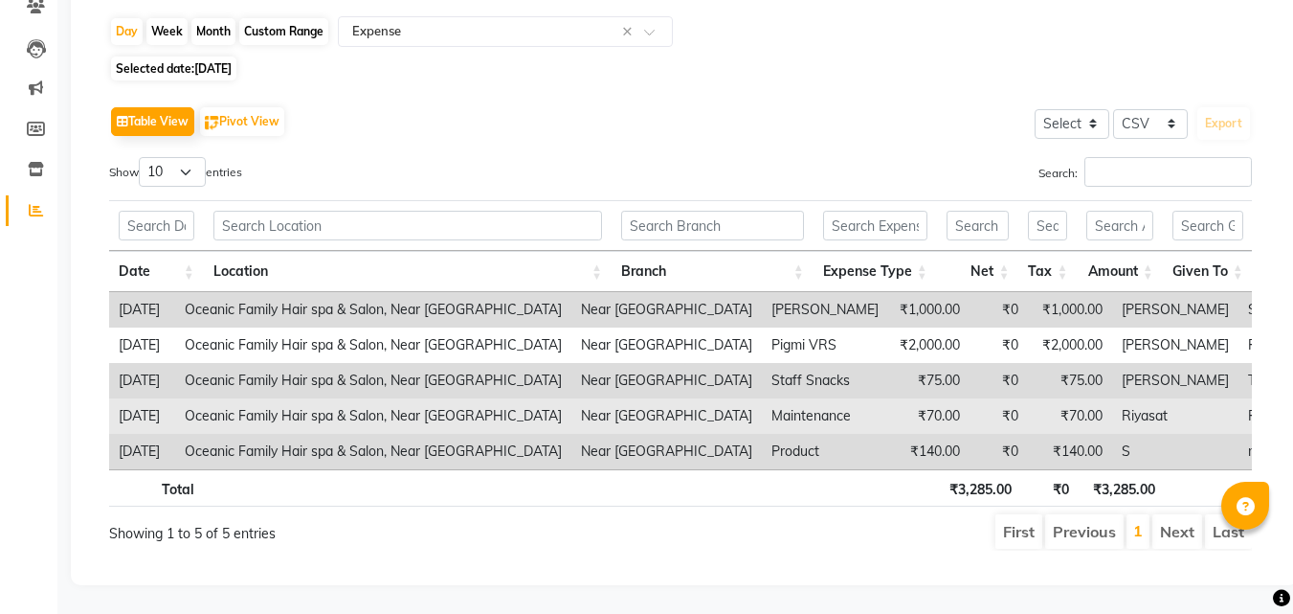
click at [1205, 398] on td "Riyasat" at bounding box center [1175, 415] width 126 height 35
click at [1210, 398] on td "Riyasat" at bounding box center [1175, 415] width 126 height 35
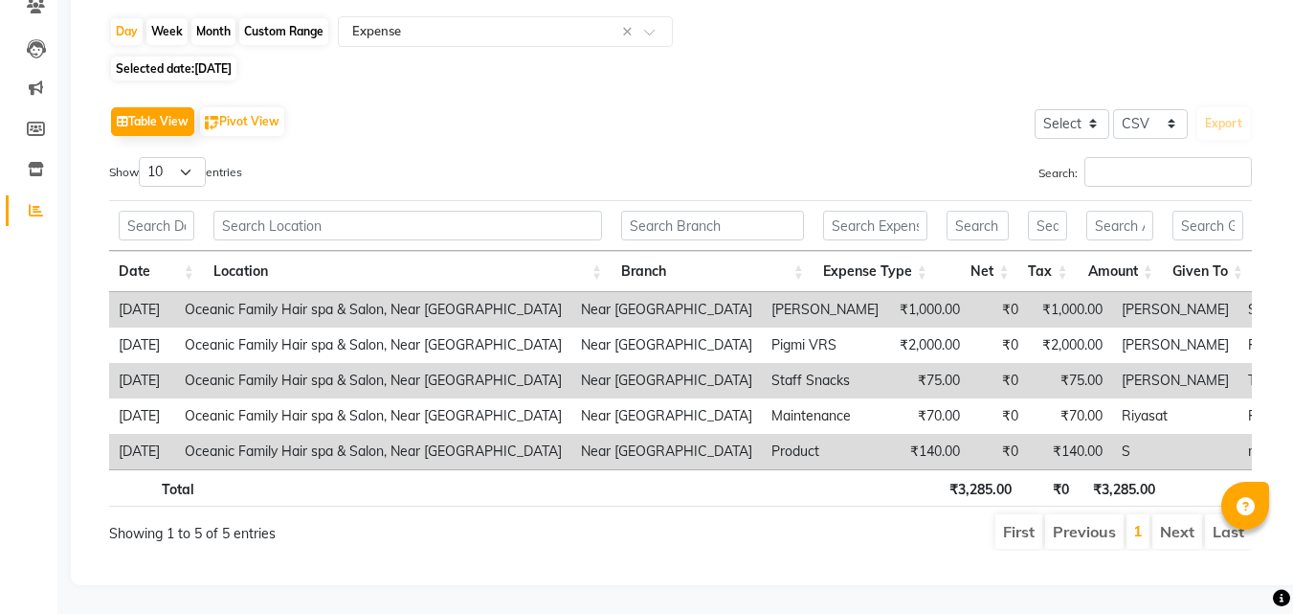
click at [908, 609] on main "Sales Trends Feedback Comparison Favorites All Sales Sales Target Staff Invoice…" at bounding box center [675, 262] width 1236 height 704
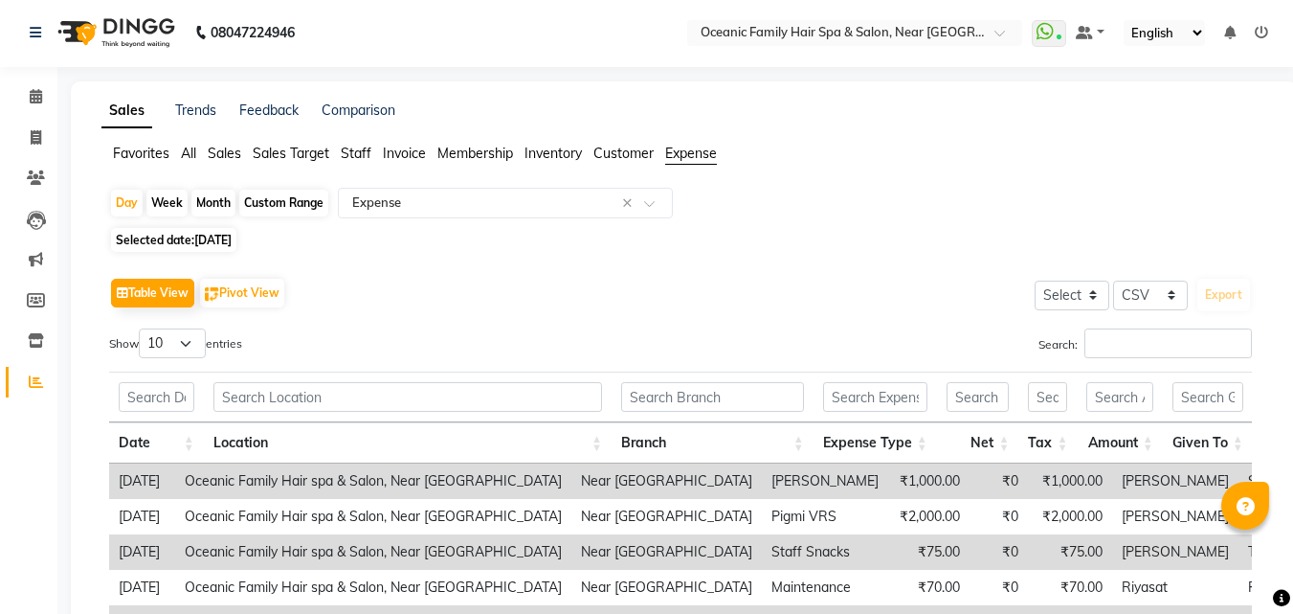
scroll to position [0, 0]
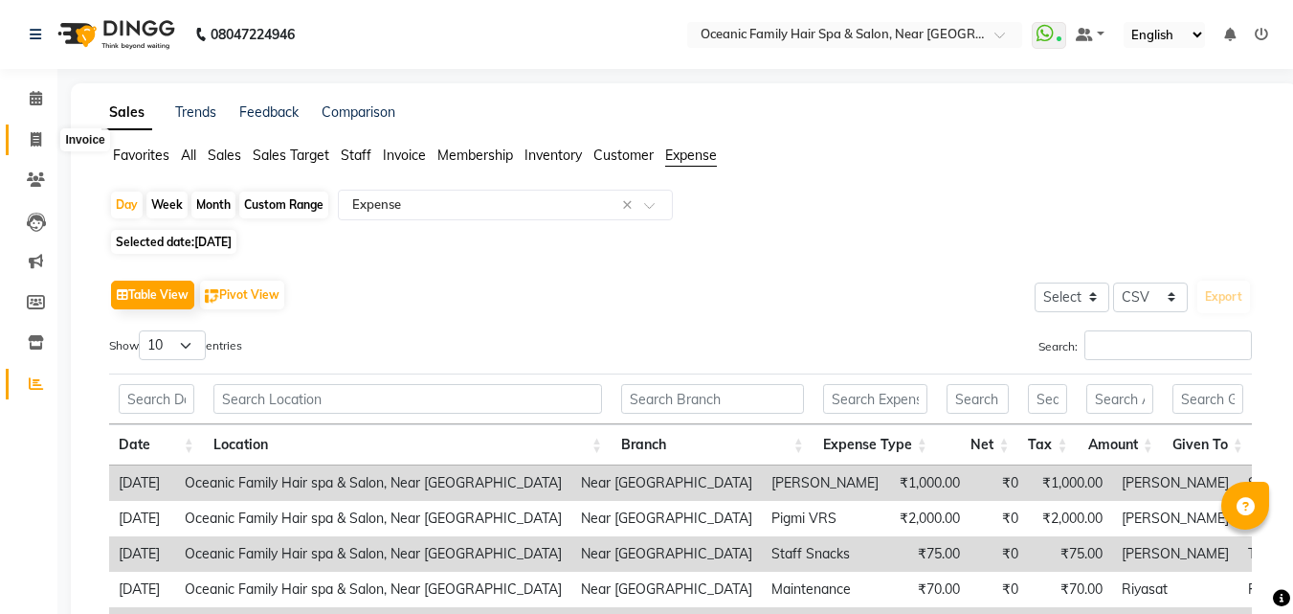
click at [34, 141] on icon at bounding box center [36, 139] width 11 height 14
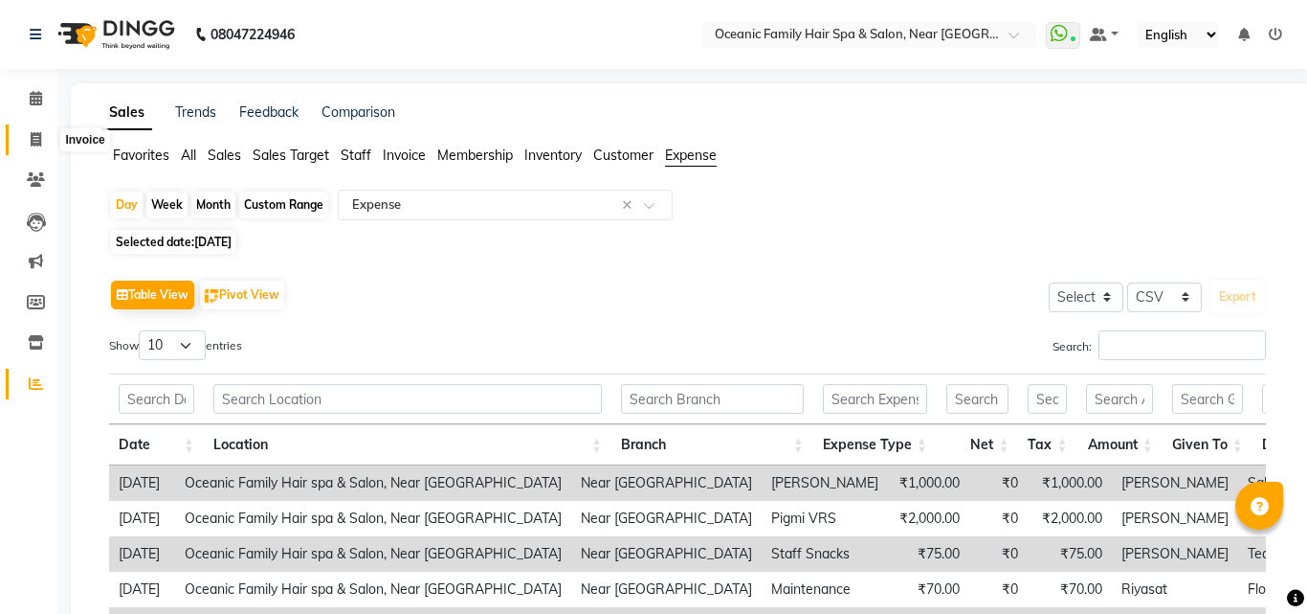
select select "4366"
select select "service"
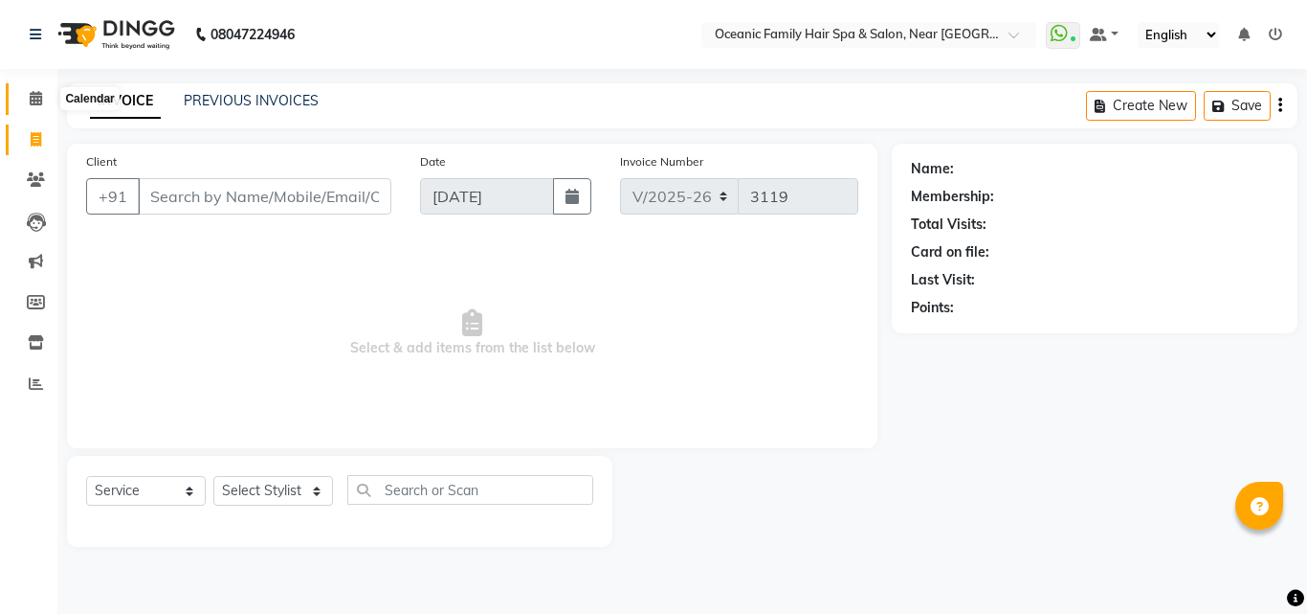
click at [31, 96] on icon at bounding box center [36, 98] width 12 height 14
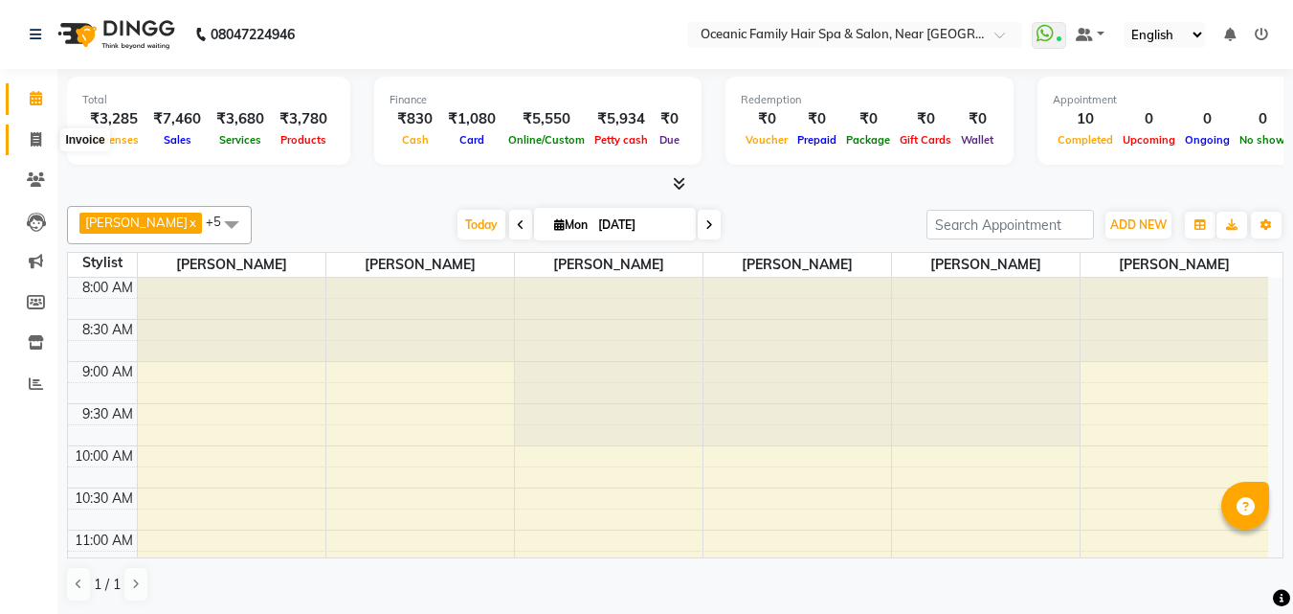
click at [37, 140] on icon at bounding box center [36, 139] width 11 height 14
select select "service"
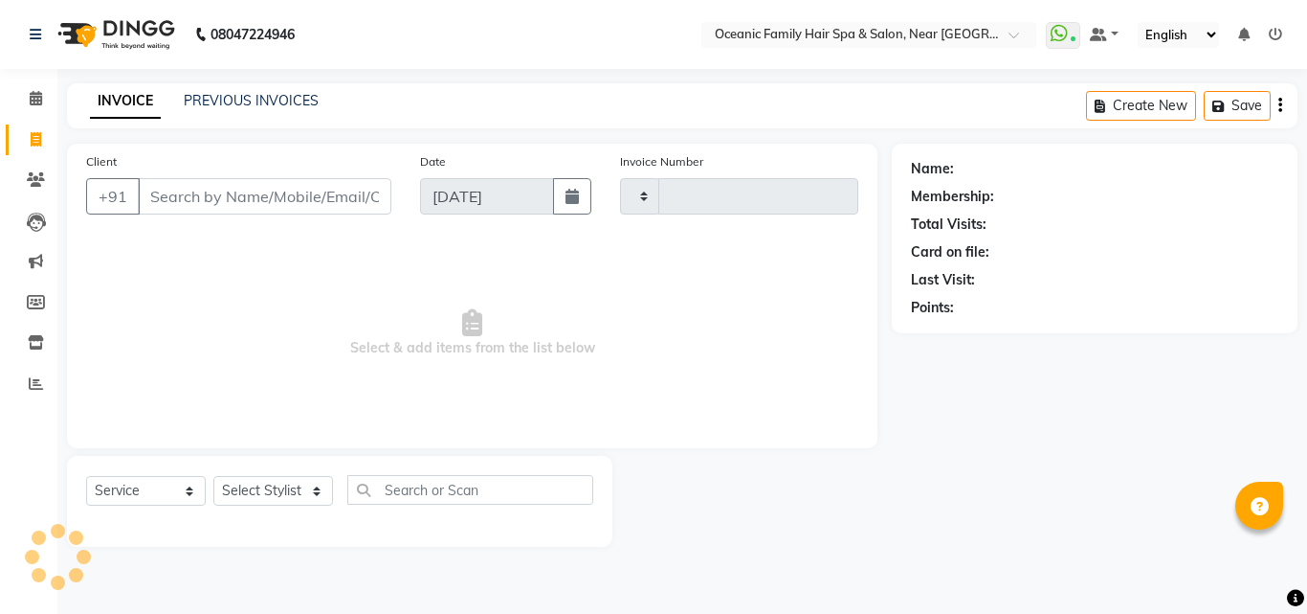
type input "3119"
select select "4366"
click at [37, 101] on icon at bounding box center [36, 98] width 12 height 14
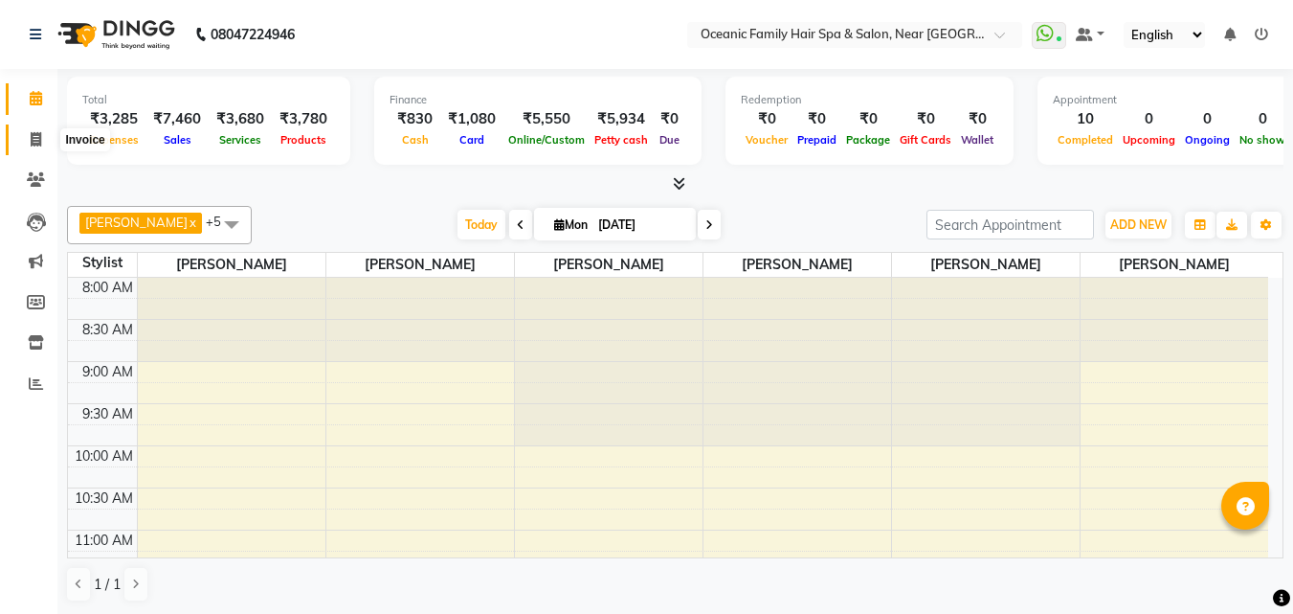
click at [29, 143] on span at bounding box center [36, 140] width 34 height 22
select select "service"
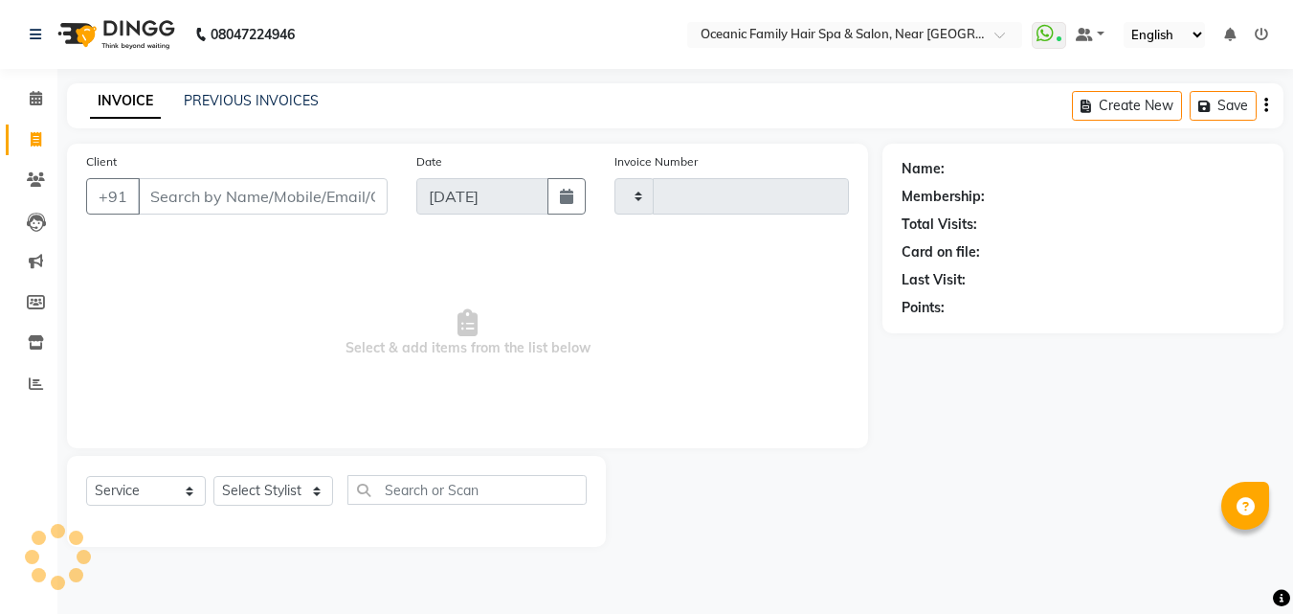
type input "3119"
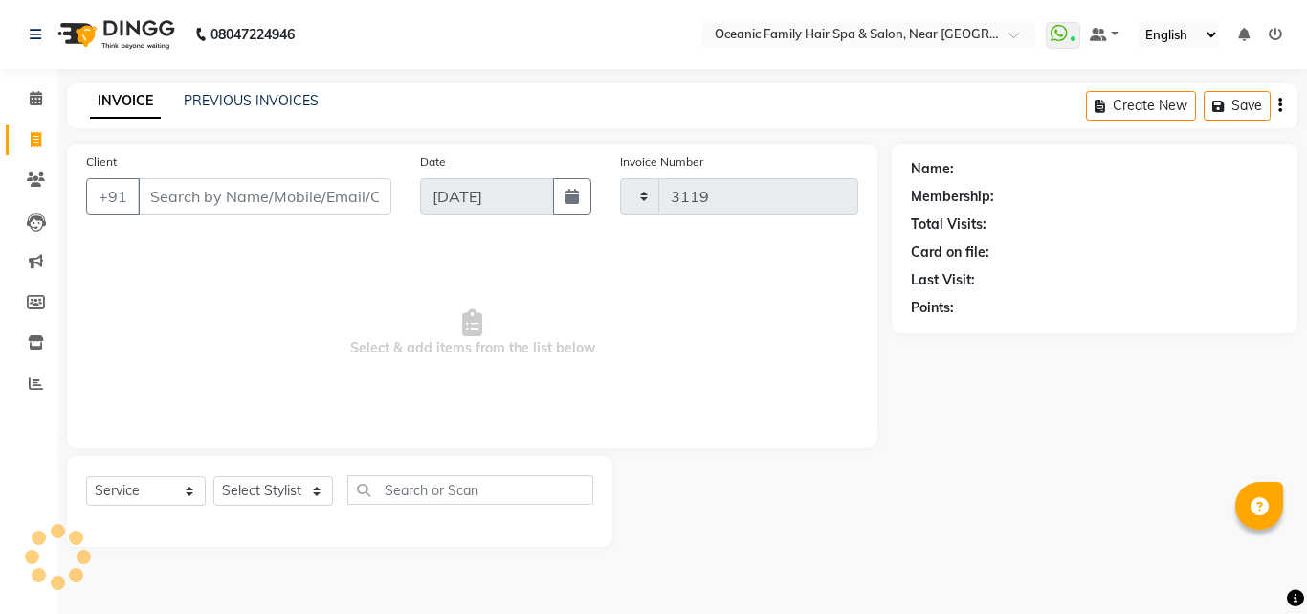
select select "4366"
click at [31, 91] on icon at bounding box center [36, 98] width 12 height 14
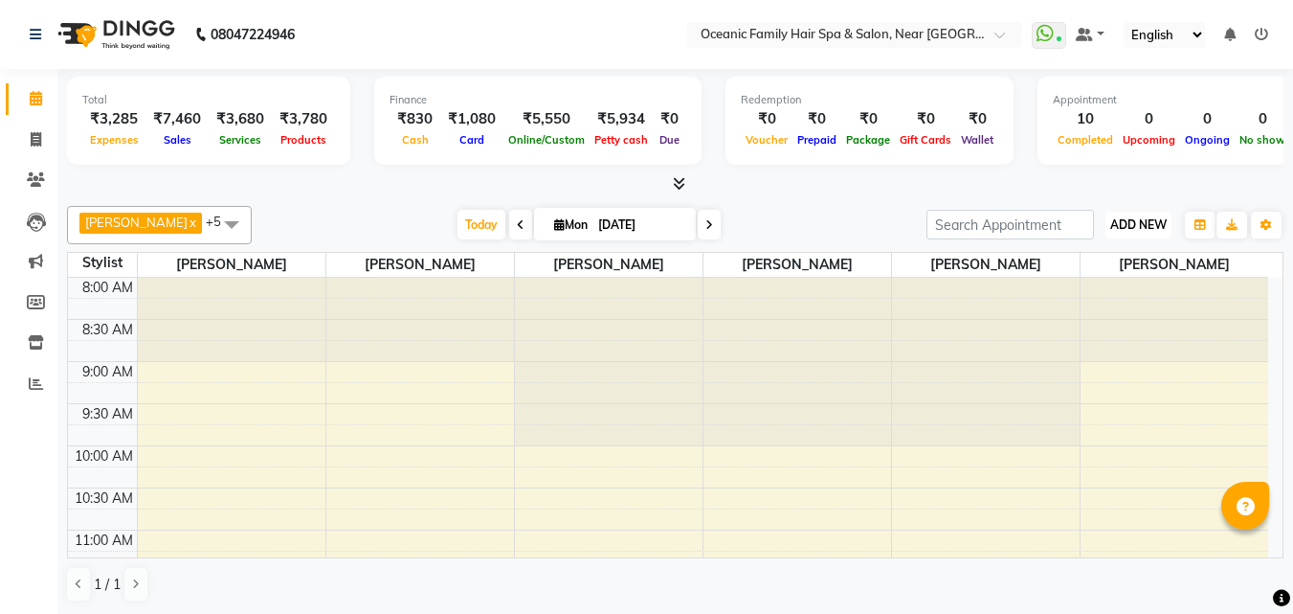
click at [1143, 212] on button "ADD NEW Toggle Dropdown" at bounding box center [1139, 225] width 66 height 27
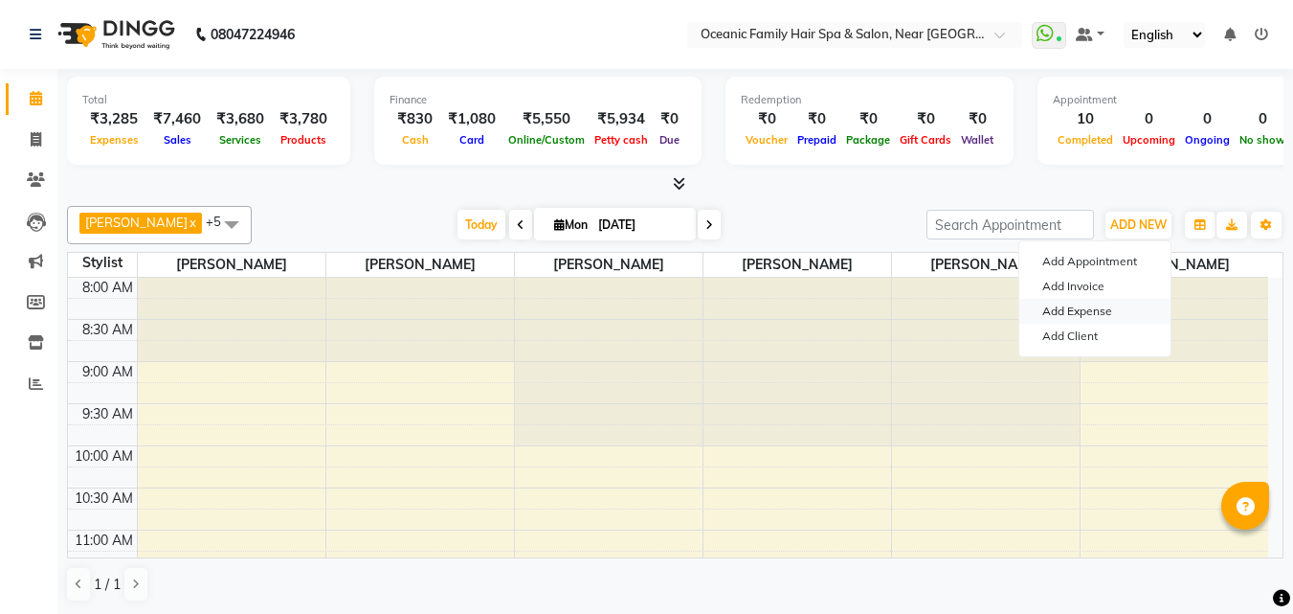
click at [1103, 308] on link "Add Expense" at bounding box center [1094, 311] width 151 height 25
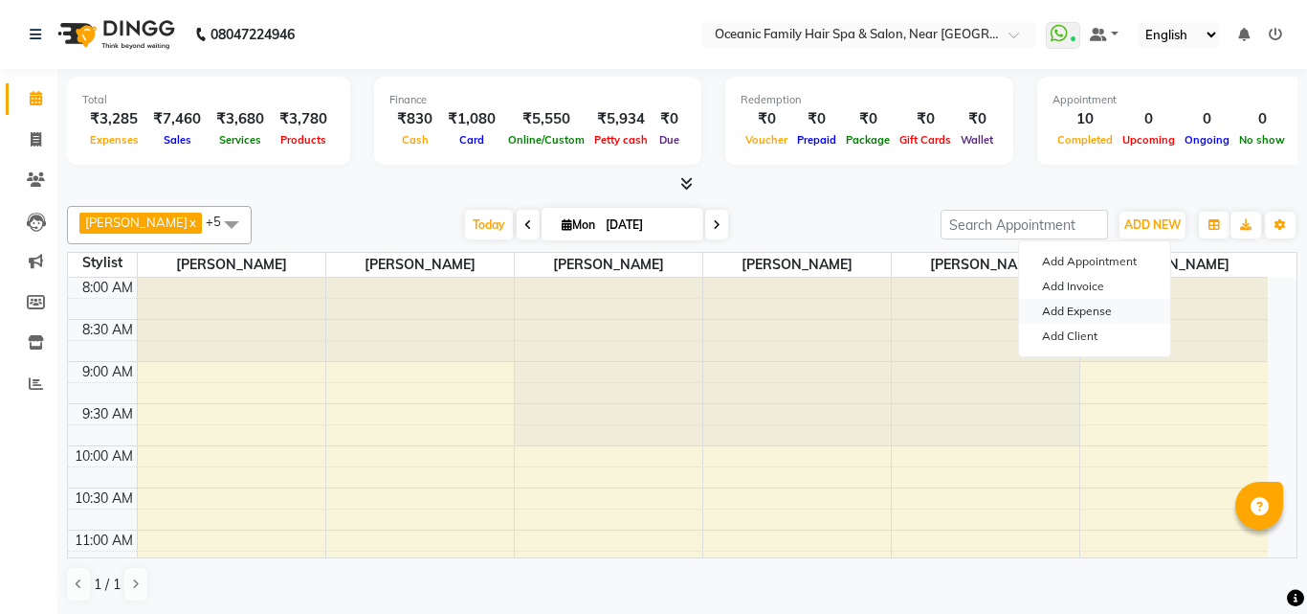
select select "1"
select select "3172"
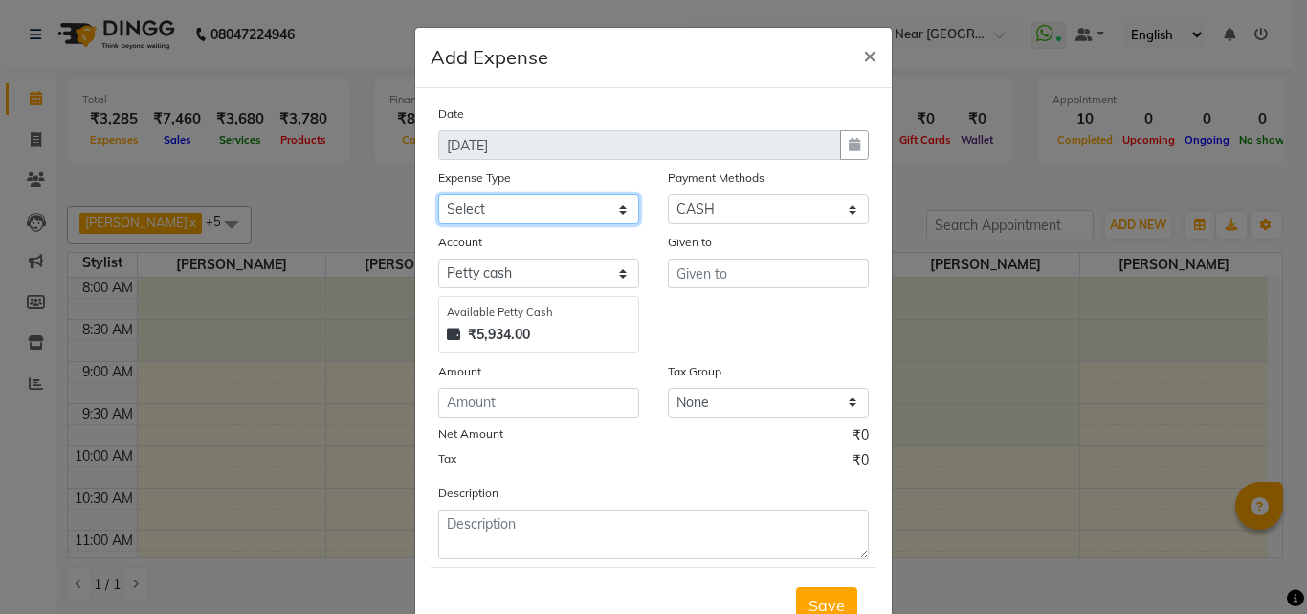
click at [618, 208] on select "Select [PERSON_NAME] [PERSON_NAME] [PERSON_NAME] Bank charges Cash transfer to …" at bounding box center [538, 209] width 201 height 30
select select "18955"
click at [438, 194] on select "Select [PERSON_NAME] [PERSON_NAME] [PERSON_NAME] Bank charges Cash transfer to …" at bounding box center [538, 209] width 201 height 30
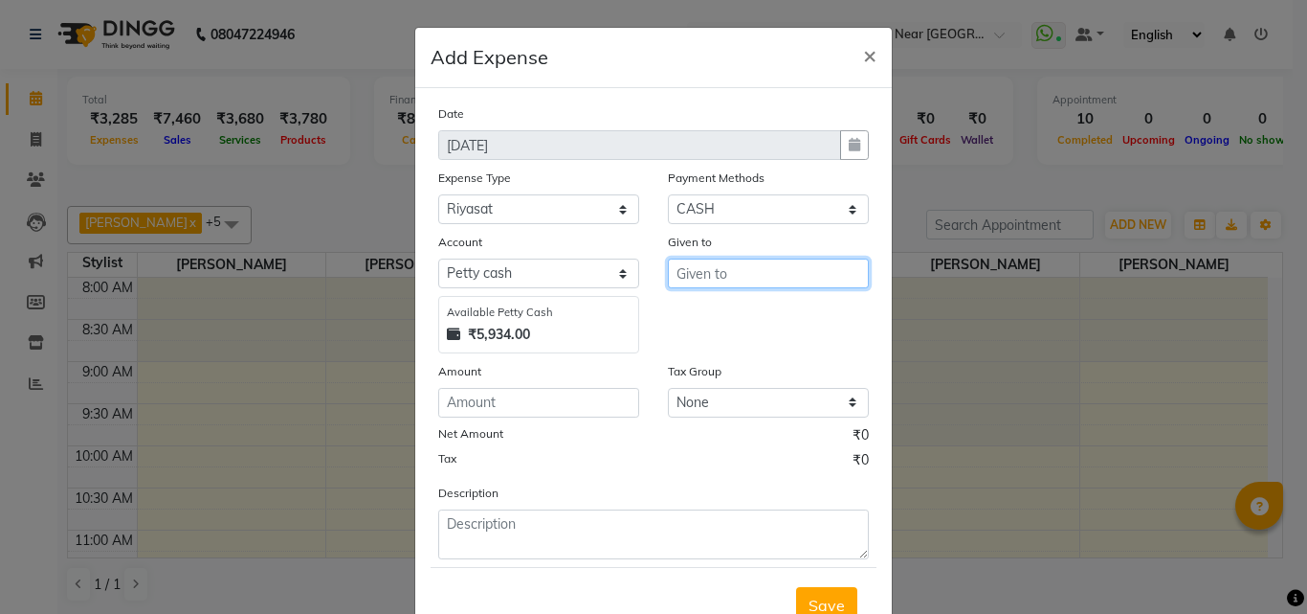
click at [736, 276] on input "text" at bounding box center [768, 273] width 201 height 30
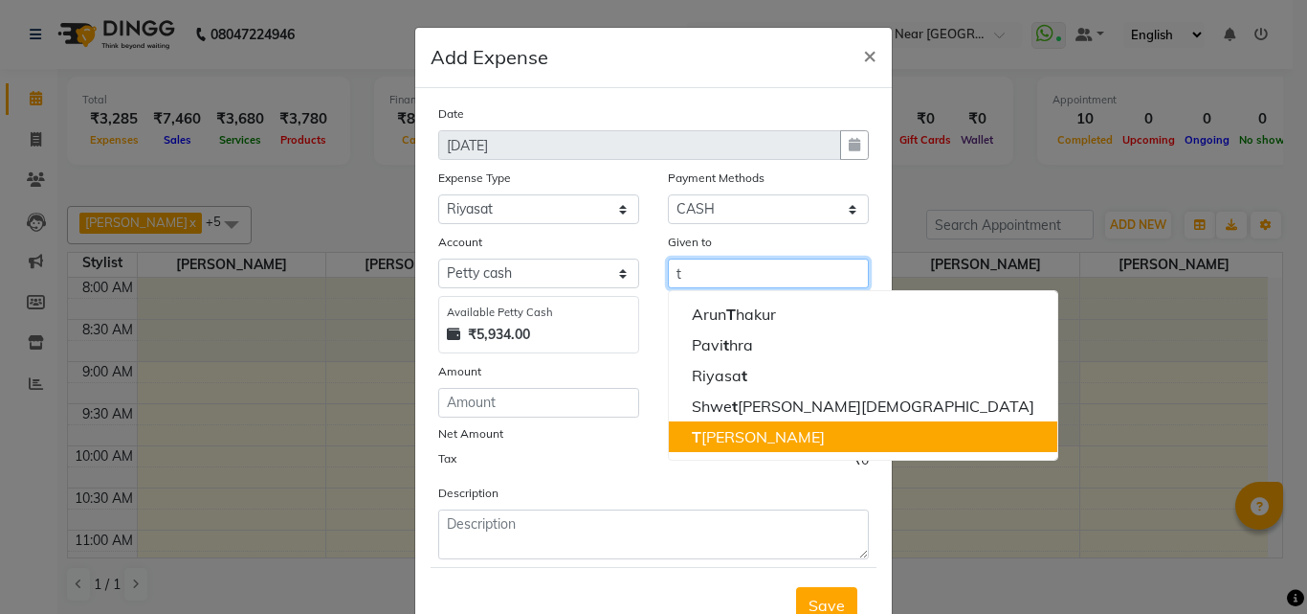
click at [767, 441] on button "T [PERSON_NAME]" at bounding box center [863, 436] width 389 height 31
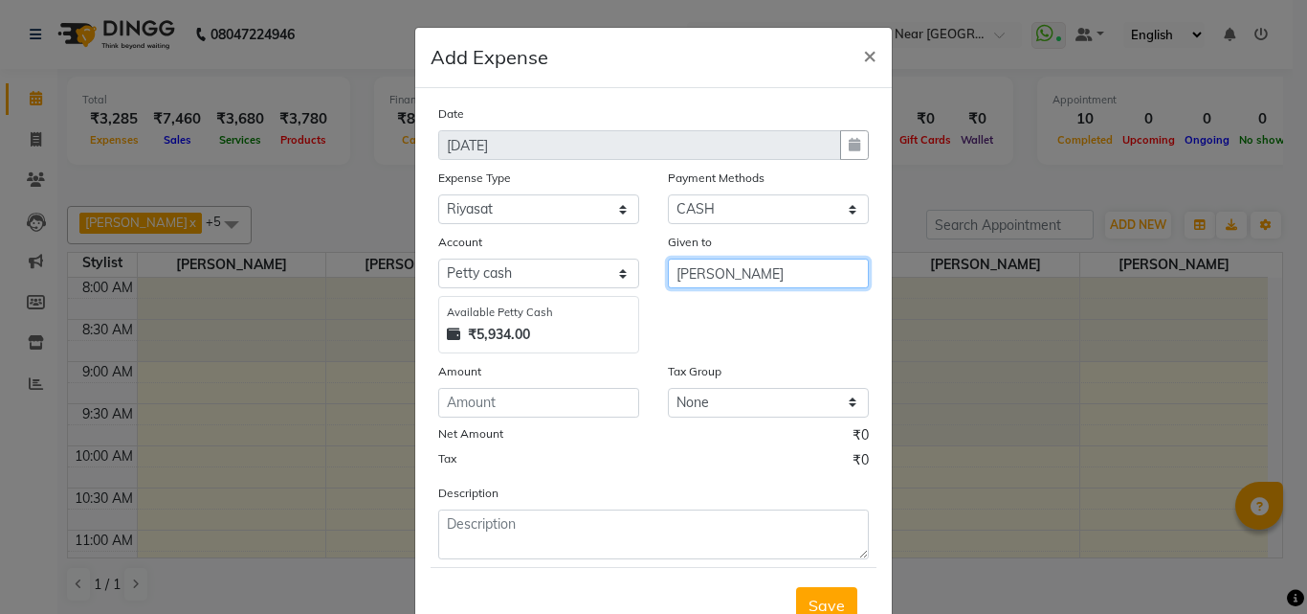
type input "[PERSON_NAME]"
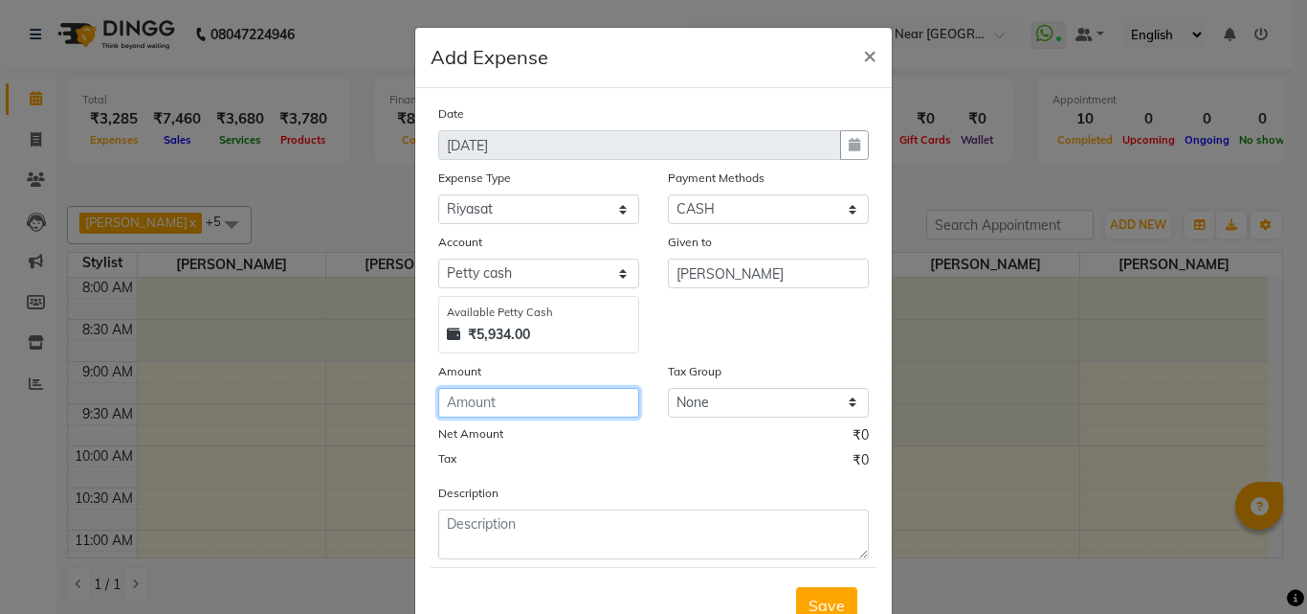
click at [571, 413] on input "number" at bounding box center [538, 403] width 201 height 30
type input "1000"
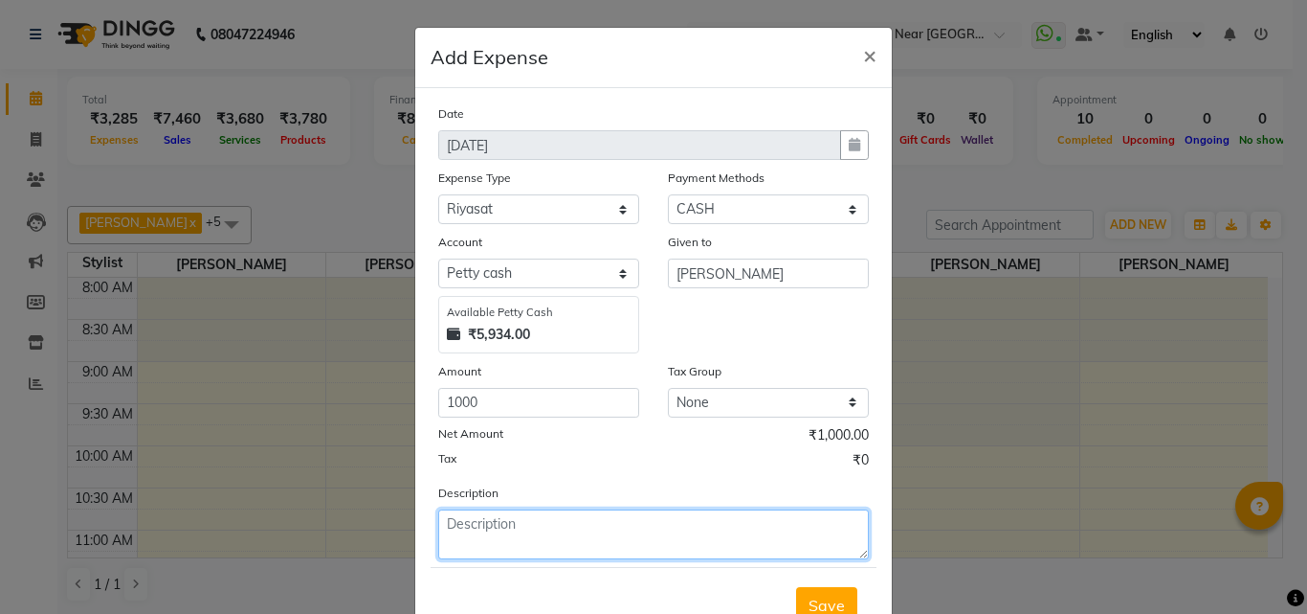
click at [564, 535] on textarea at bounding box center [653, 534] width 431 height 50
type textarea "Advance"
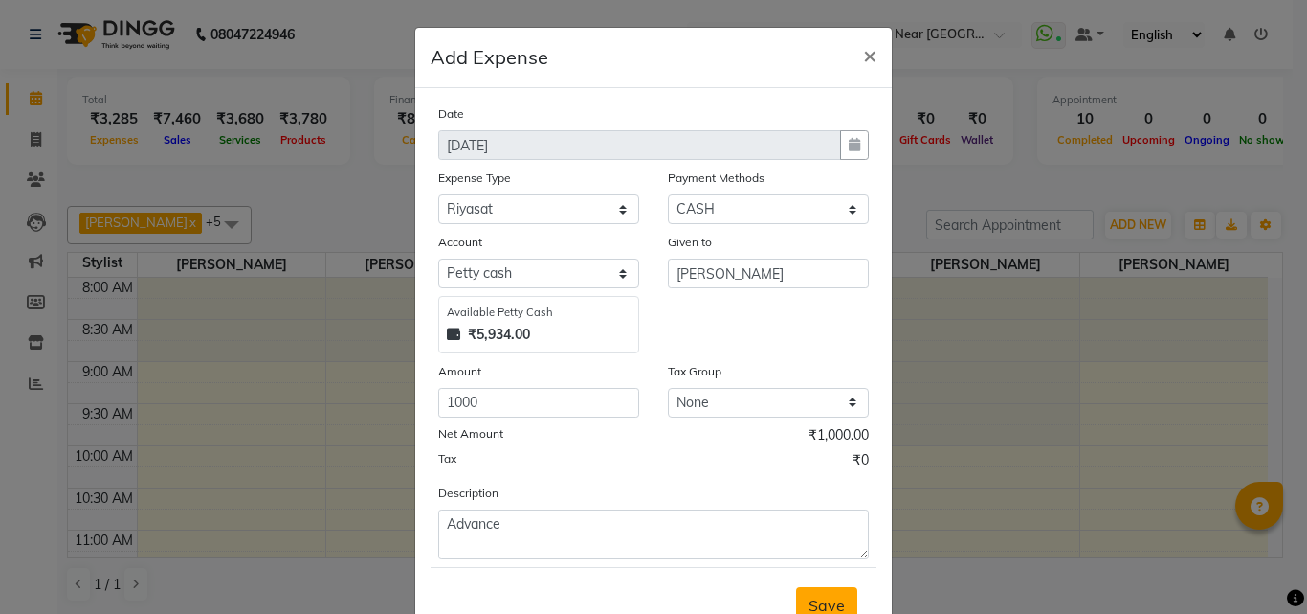
click at [809, 598] on span "Save" at bounding box center [827, 604] width 36 height 19
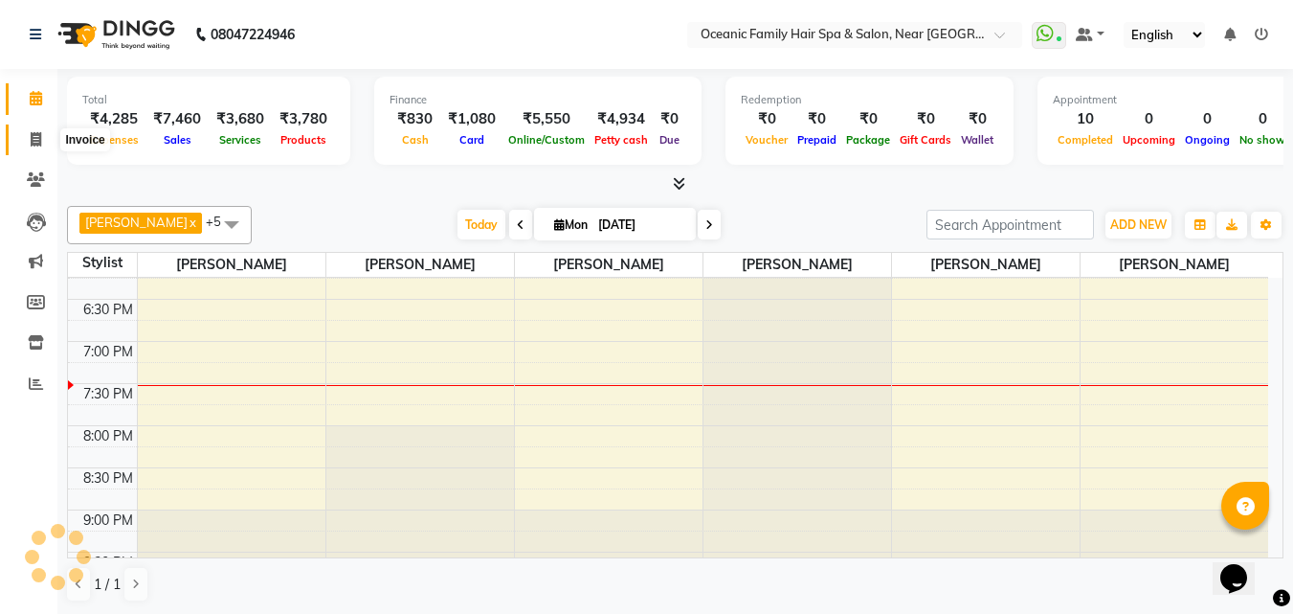
click at [35, 129] on span at bounding box center [36, 140] width 34 height 22
select select "service"
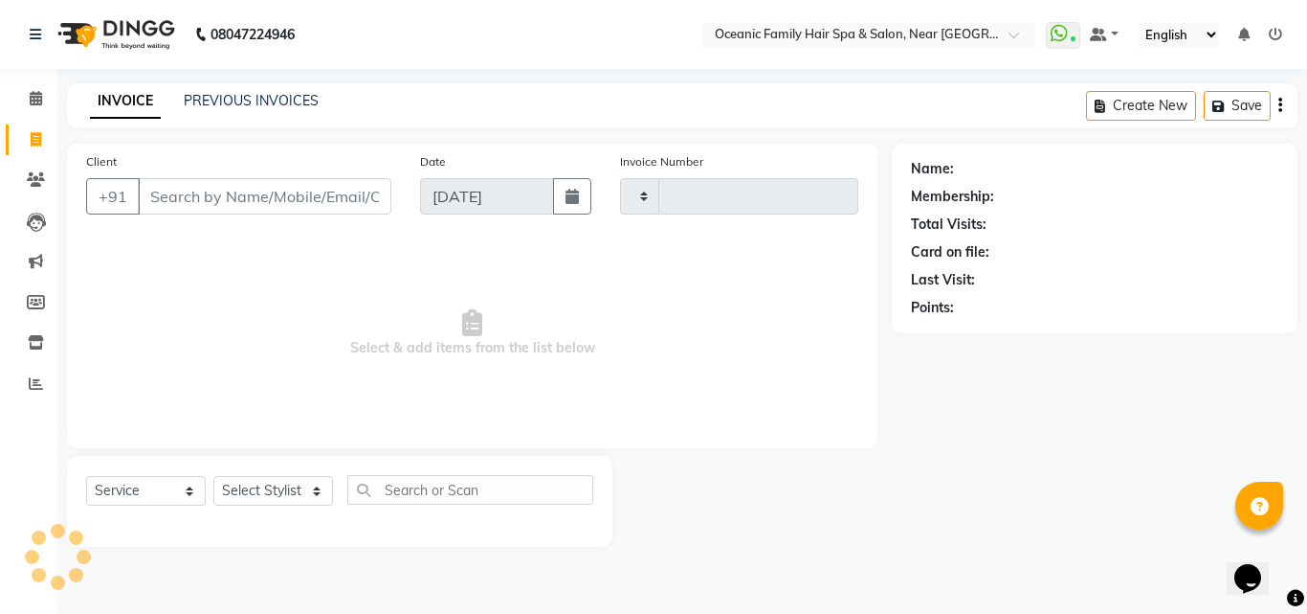
type input "3119"
select select "4366"
click at [356, 194] on input "Client" at bounding box center [265, 196] width 254 height 36
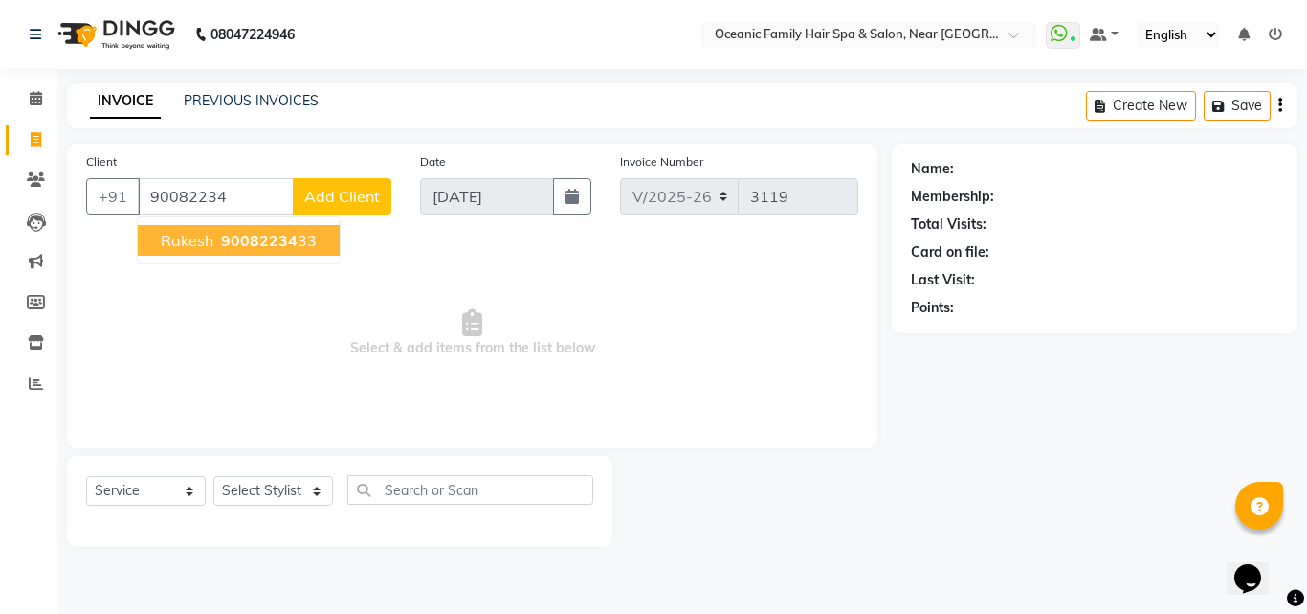
click at [273, 236] on span "90082234" at bounding box center [259, 240] width 77 height 19
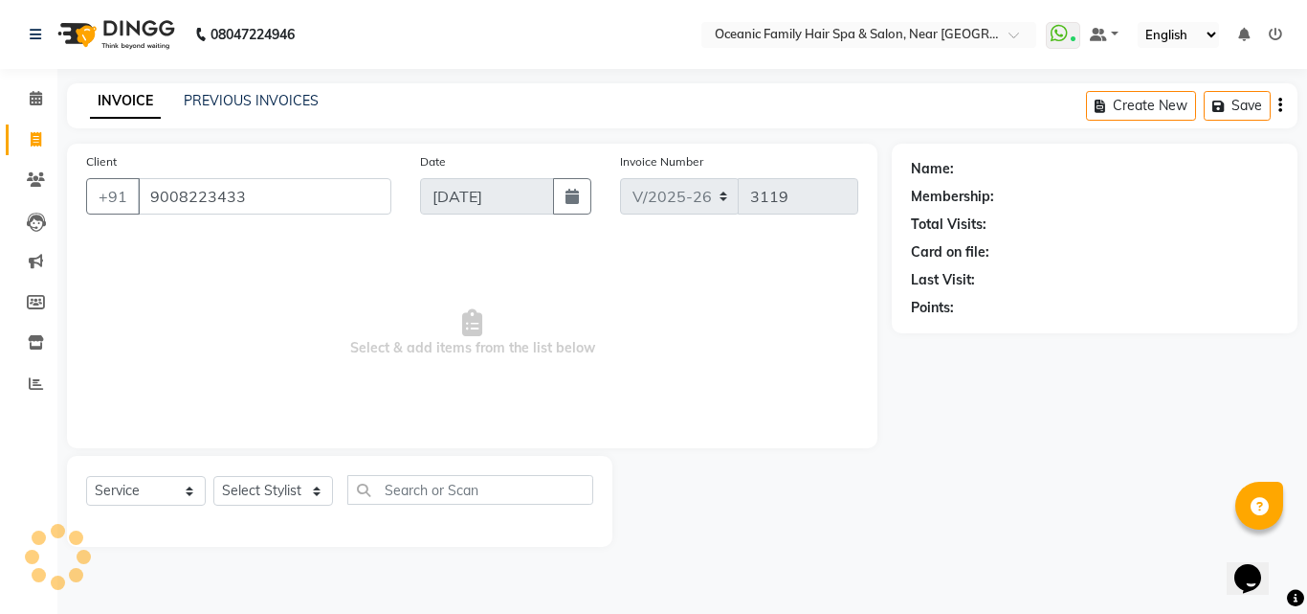
type input "9008223433"
select select "1: Object"
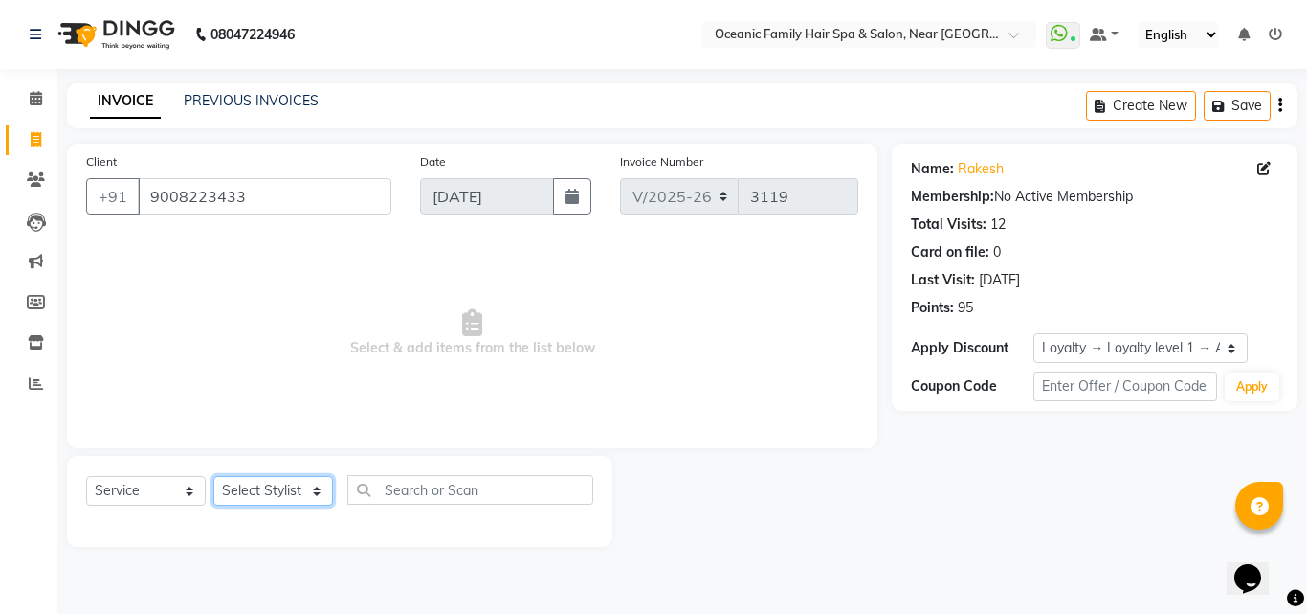
click at [307, 491] on select "Select Stylist [PERSON_NAME] [PERSON_NAME] [PERSON_NAME] Riyasat [PERSON_NAME] …" at bounding box center [273, 491] width 120 height 30
select select "23947"
click at [213, 476] on select "Select Stylist [PERSON_NAME] [PERSON_NAME] [PERSON_NAME] Riyasat [PERSON_NAME] …" at bounding box center [273, 491] width 120 height 30
click at [306, 239] on span "Select & add items from the list below" at bounding box center [472, 332] width 772 height 191
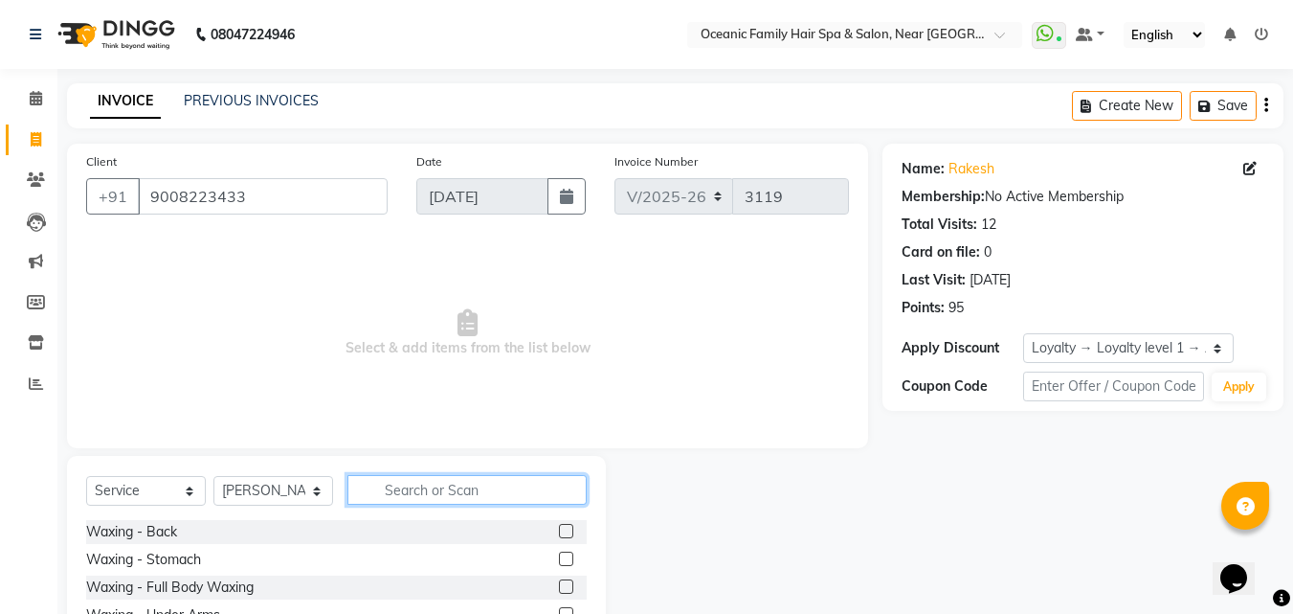
click at [438, 485] on input "text" at bounding box center [466, 490] width 239 height 30
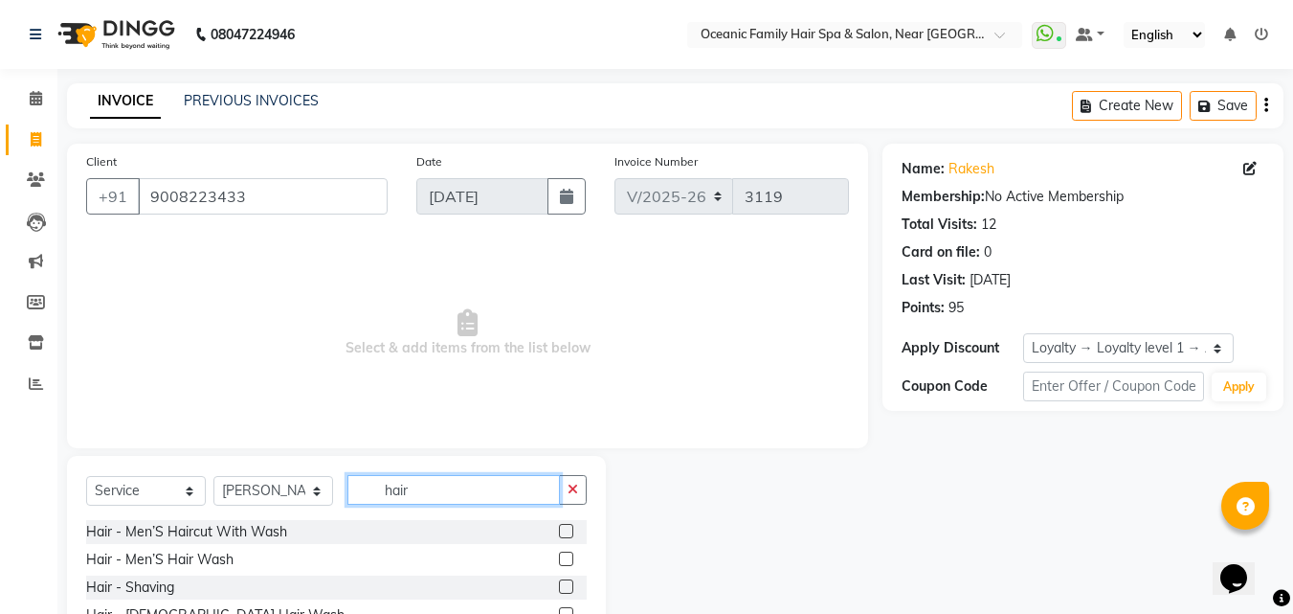
type input "hair"
click at [559, 535] on label at bounding box center [566, 531] width 14 height 14
click at [559, 535] on input "checkbox" at bounding box center [565, 531] width 12 height 12
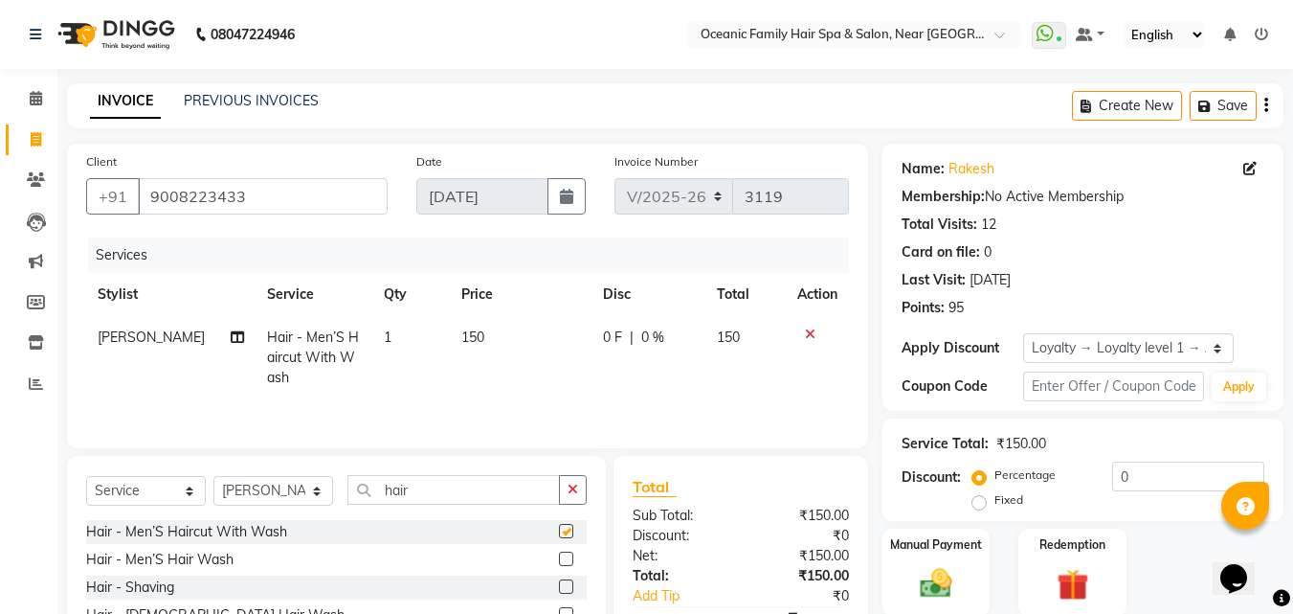
checkbox input "false"
click at [559, 591] on label at bounding box center [566, 586] width 14 height 14
click at [559, 591] on input "checkbox" at bounding box center [565, 587] width 12 height 12
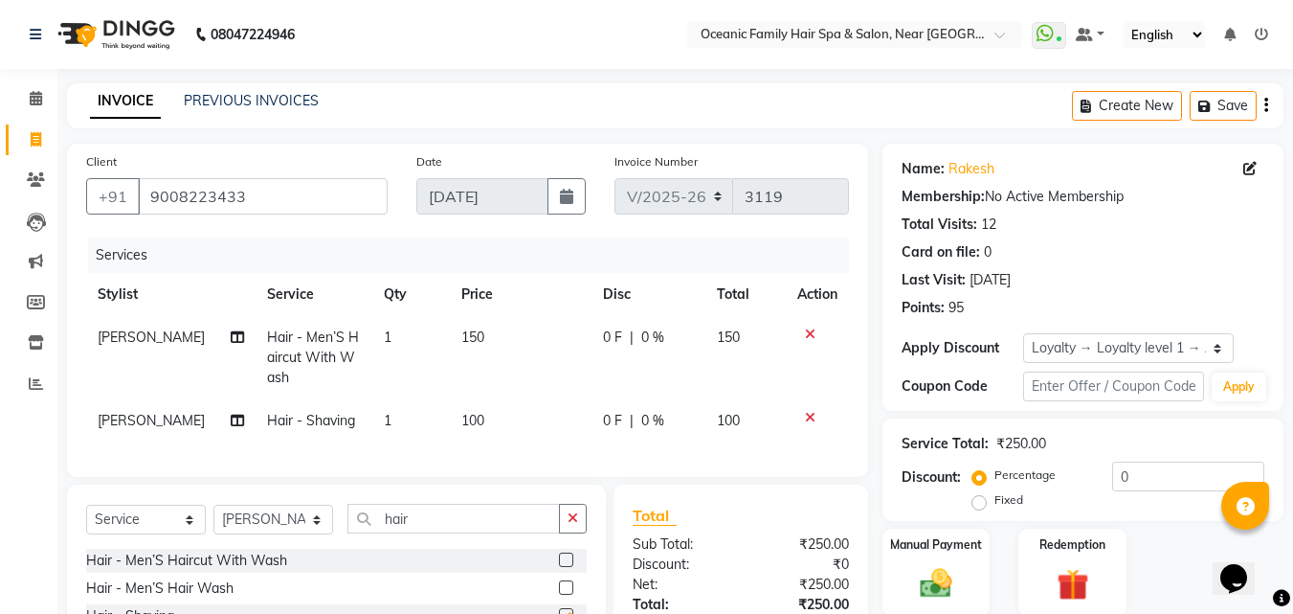
checkbox input "false"
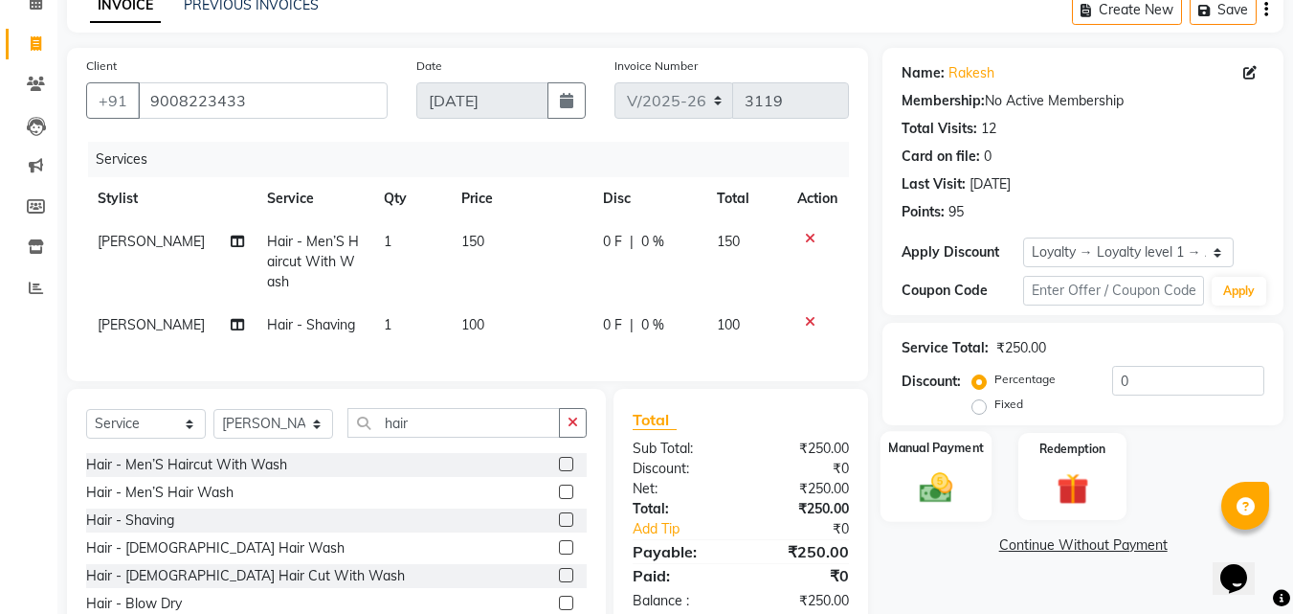
click at [936, 488] on img at bounding box center [936, 487] width 54 height 38
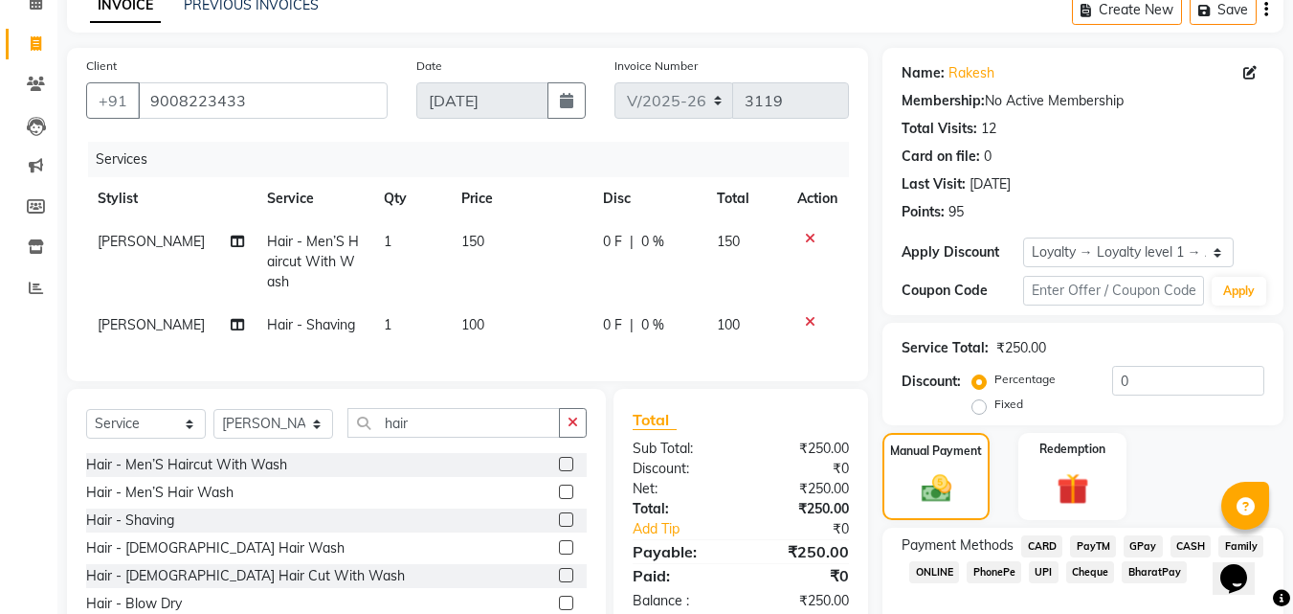
click at [1096, 542] on span "PayTM" at bounding box center [1093, 546] width 46 height 22
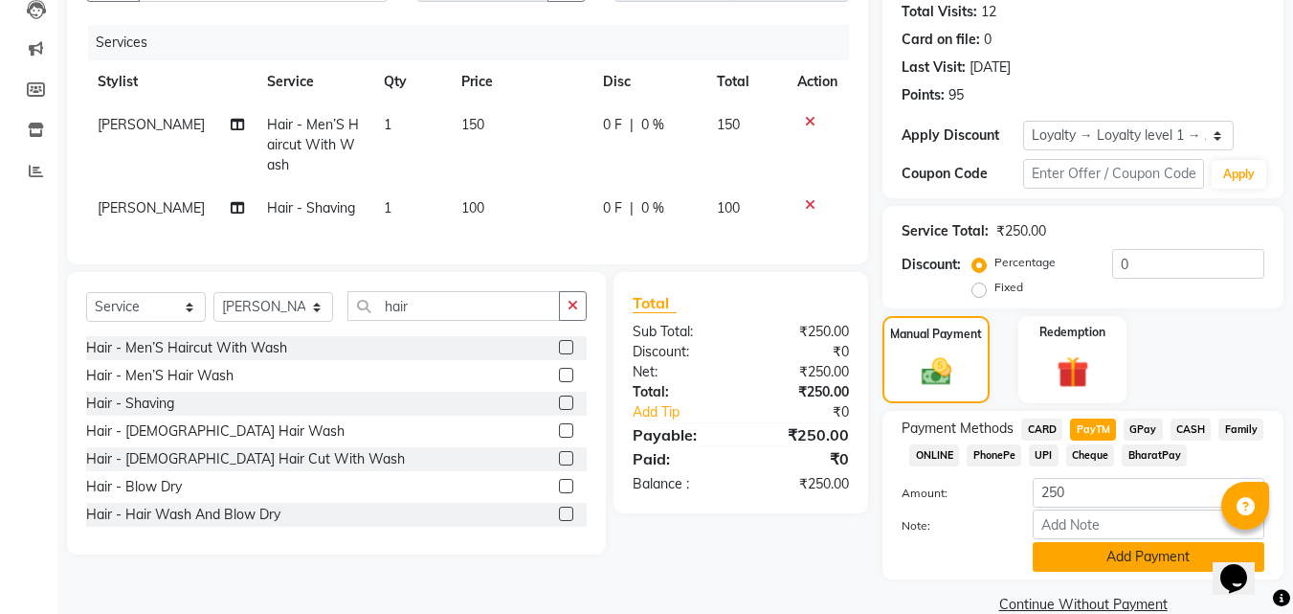
scroll to position [246, 0]
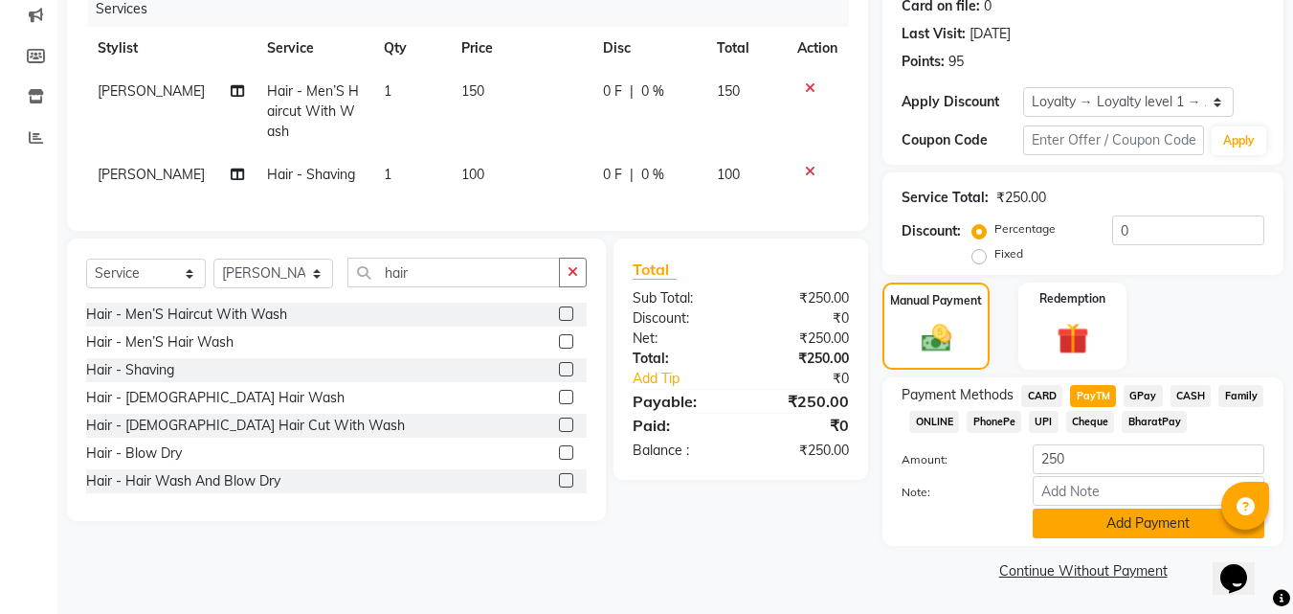
click at [1075, 516] on button "Add Payment" at bounding box center [1149, 523] width 232 height 30
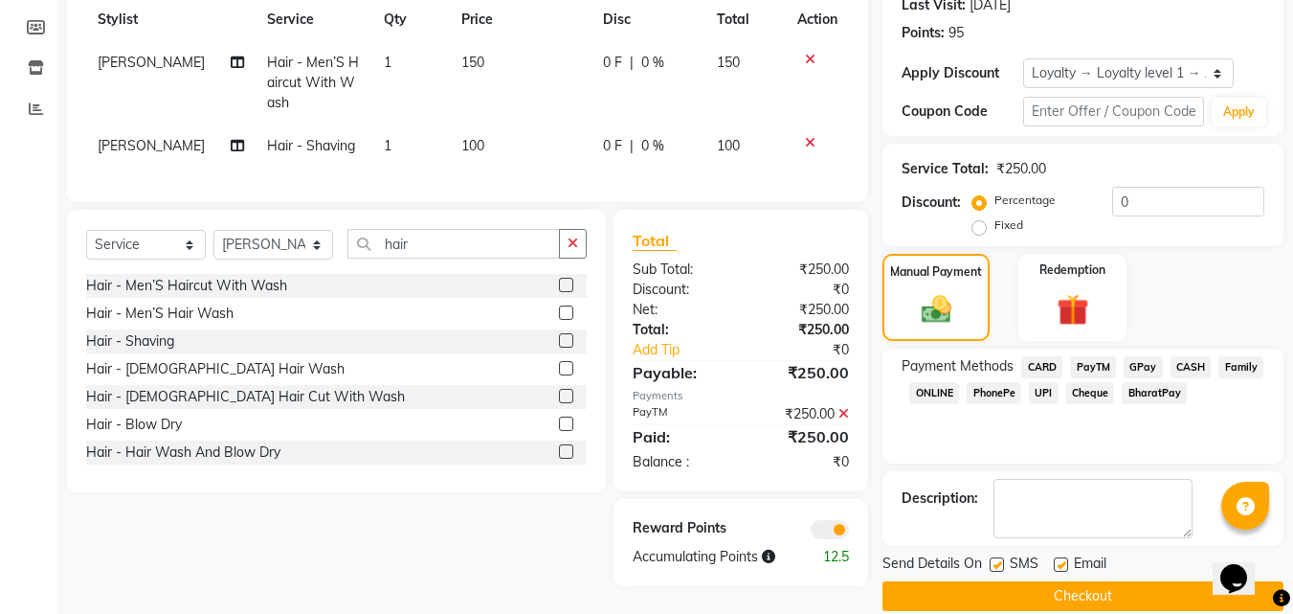
scroll to position [301, 0]
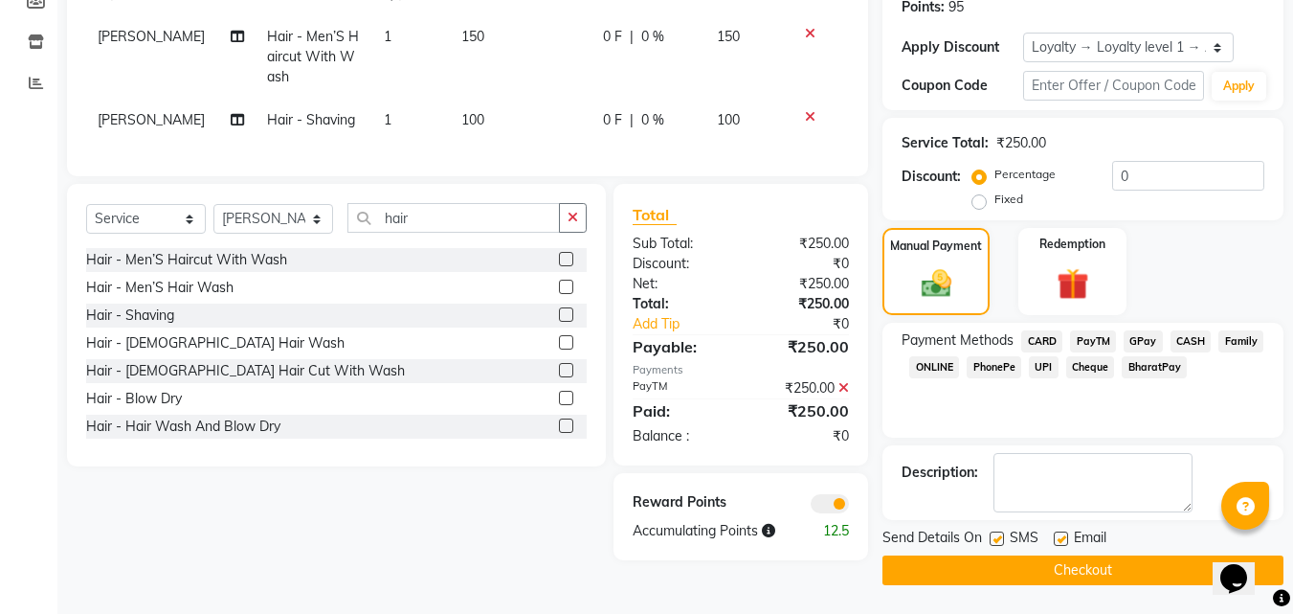
click at [1057, 550] on div at bounding box center [1060, 541] width 12 height 20
click at [1070, 576] on button "Checkout" at bounding box center [1083, 570] width 401 height 30
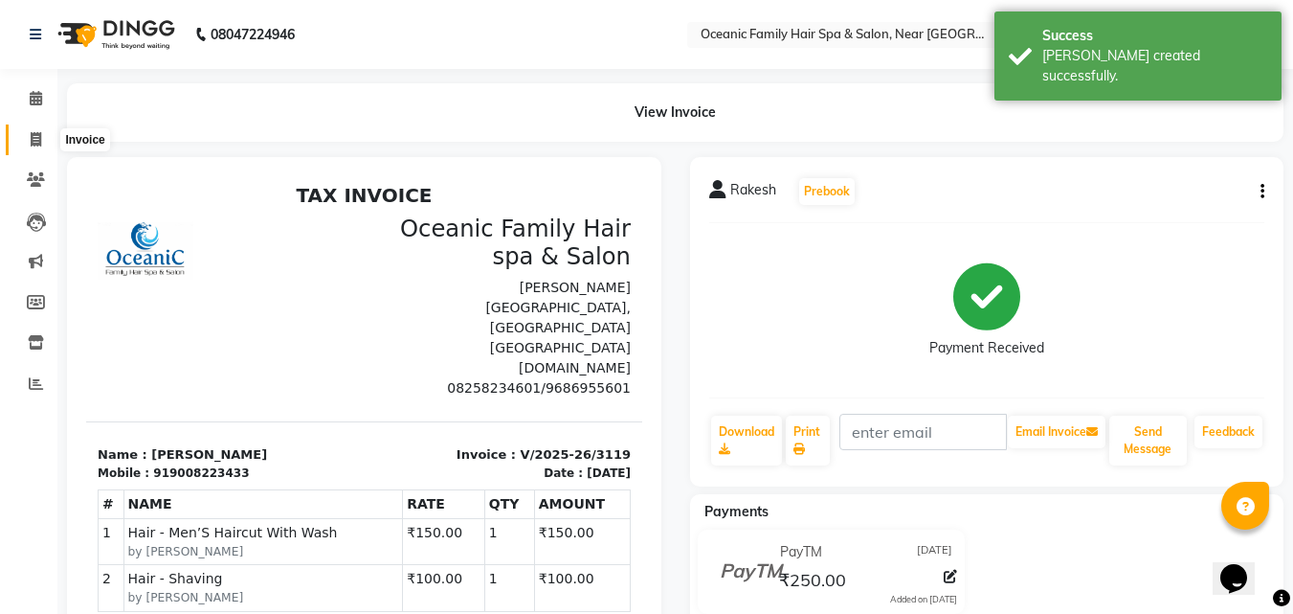
click at [39, 140] on icon at bounding box center [36, 139] width 11 height 14
select select "service"
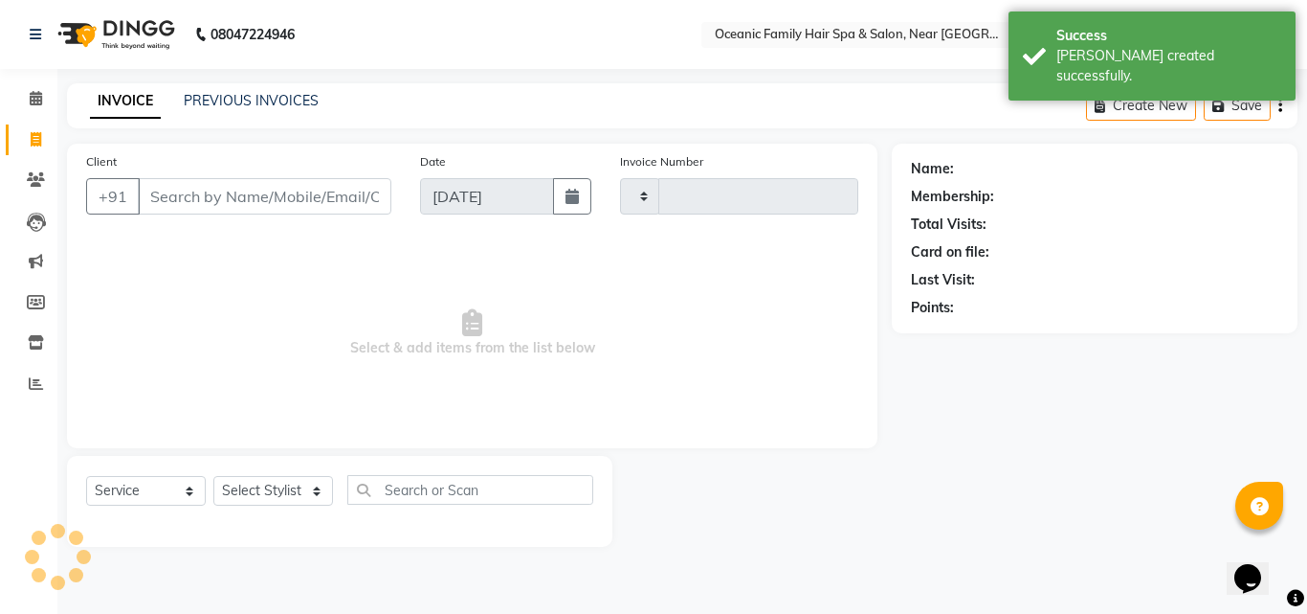
type input "3120"
select select "4366"
